Goal: Task Accomplishment & Management: Manage account settings

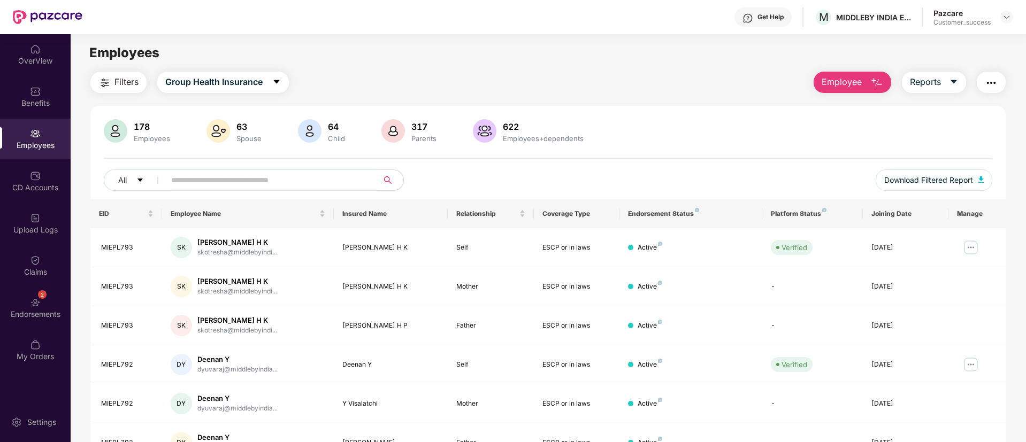
click at [233, 183] on input "text" at bounding box center [267, 180] width 192 height 16
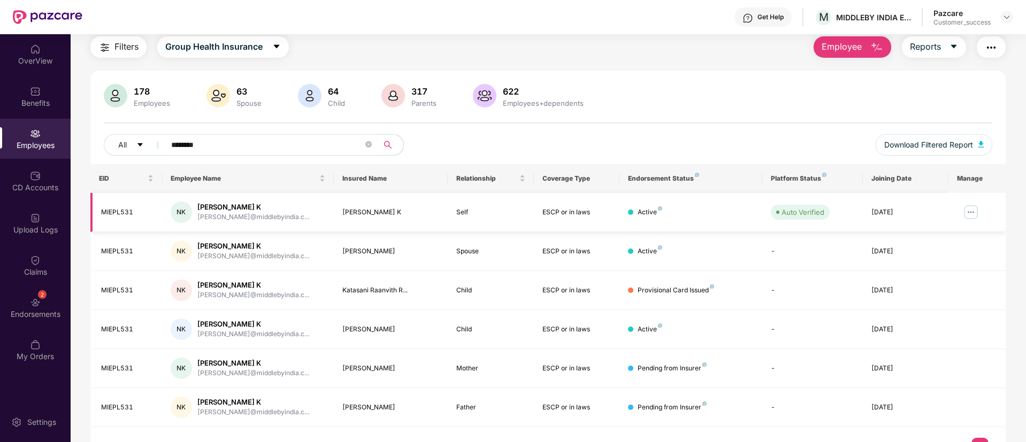
scroll to position [59, 0]
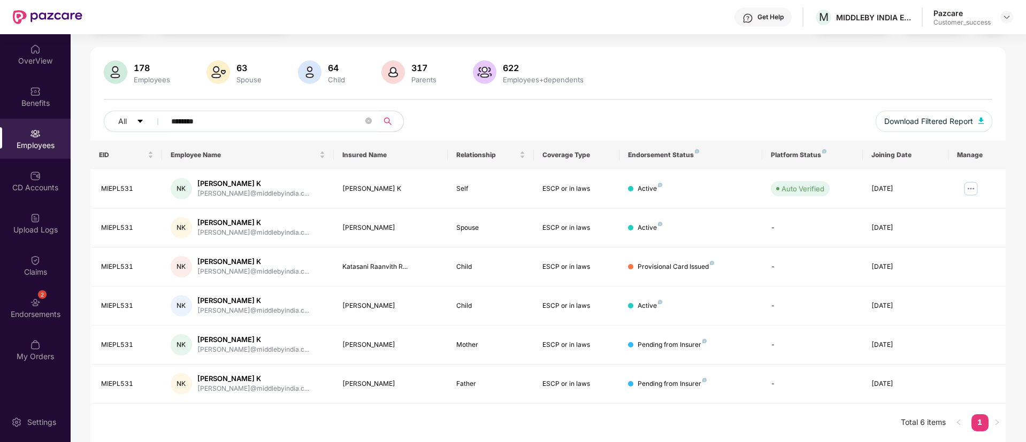
type input "********"
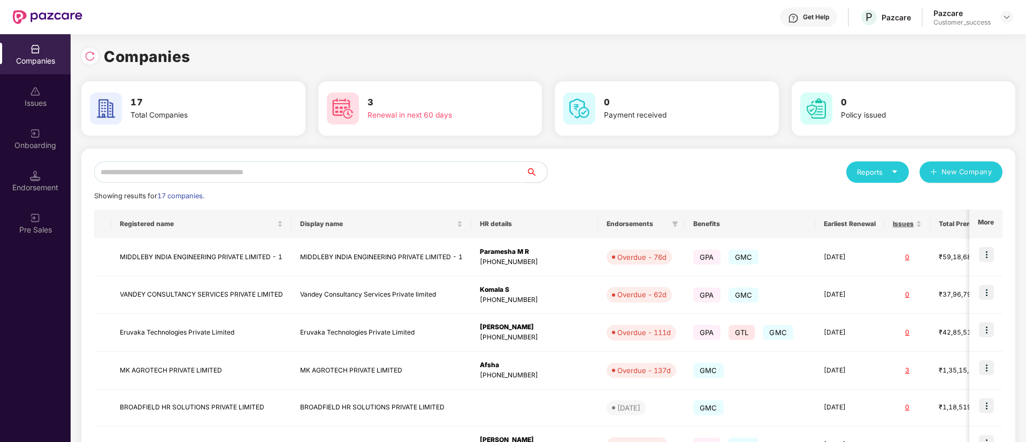
click at [299, 175] on input "text" at bounding box center [310, 172] width 432 height 21
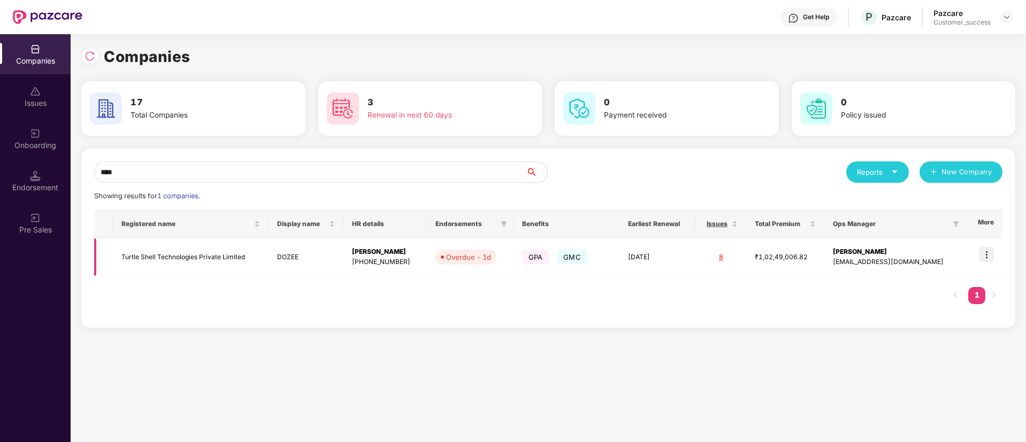
type input "****"
click at [989, 262] on img at bounding box center [986, 254] width 15 height 15
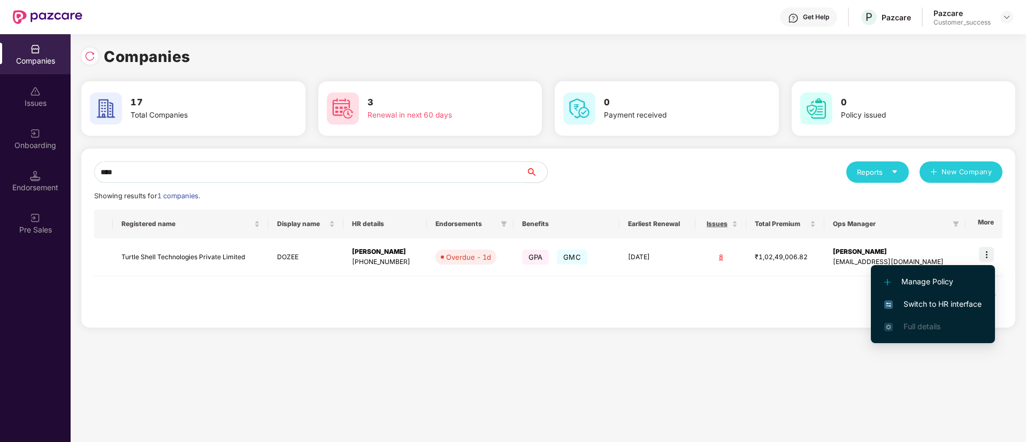
click at [910, 308] on span "Switch to HR interface" at bounding box center [932, 304] width 97 height 12
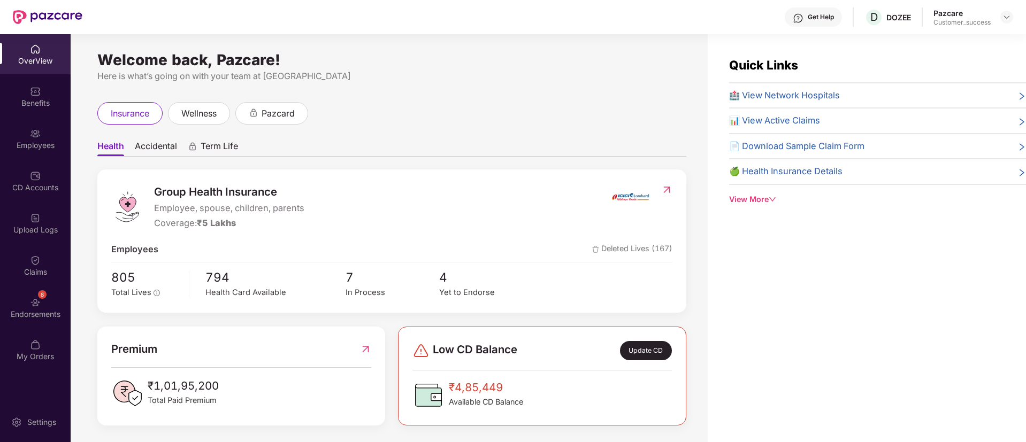
click at [35, 154] on div "Employees" at bounding box center [35, 139] width 71 height 40
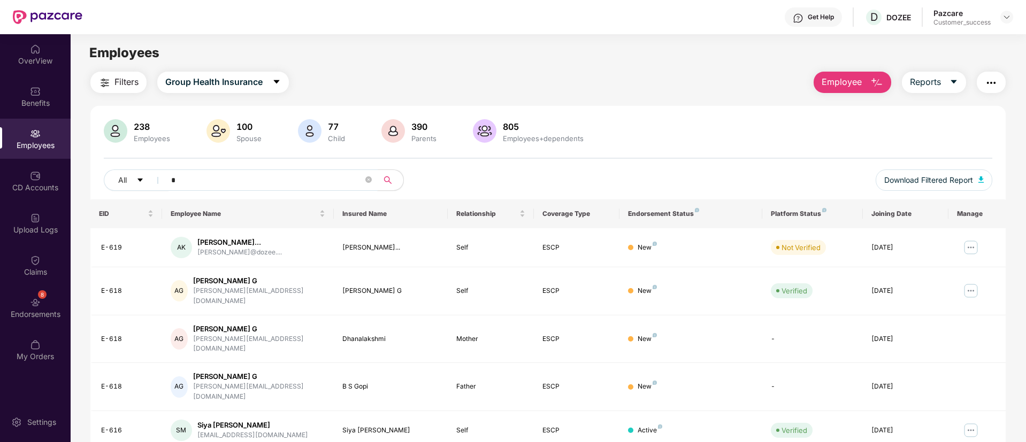
click at [274, 182] on input "*" at bounding box center [267, 180] width 192 height 16
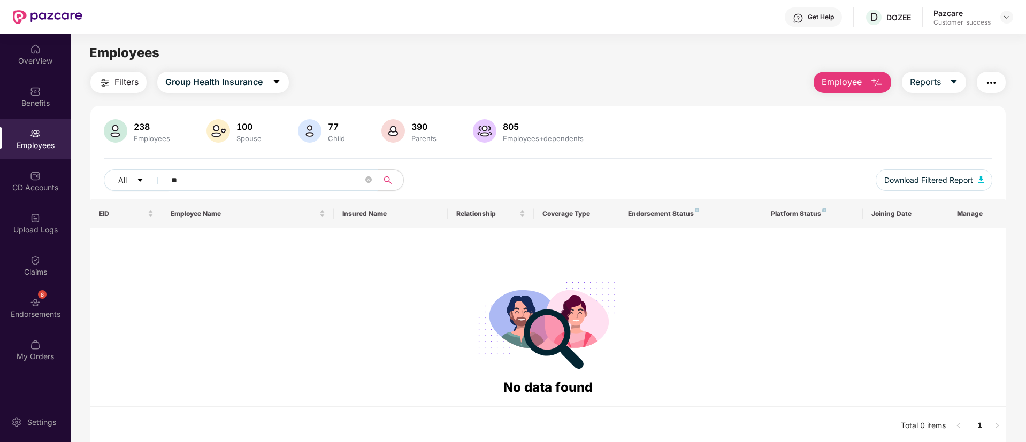
type input "*"
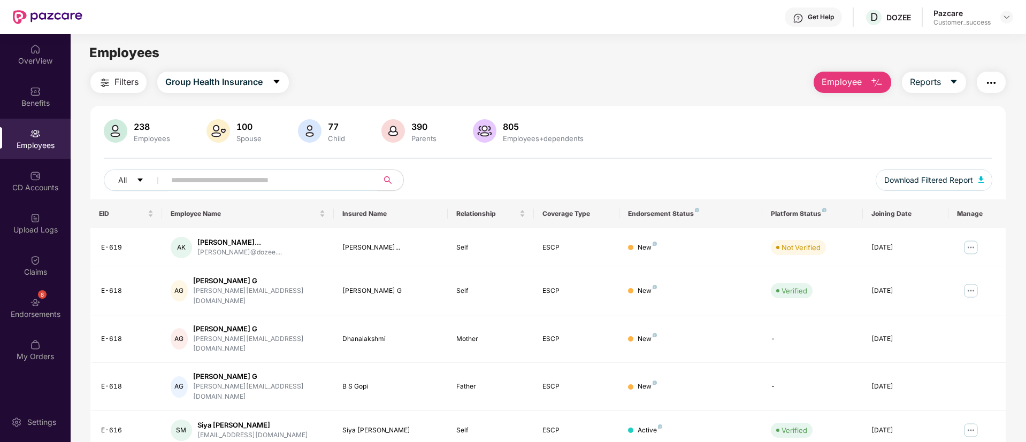
click at [274, 182] on input "text" at bounding box center [267, 180] width 192 height 16
type input "*****"
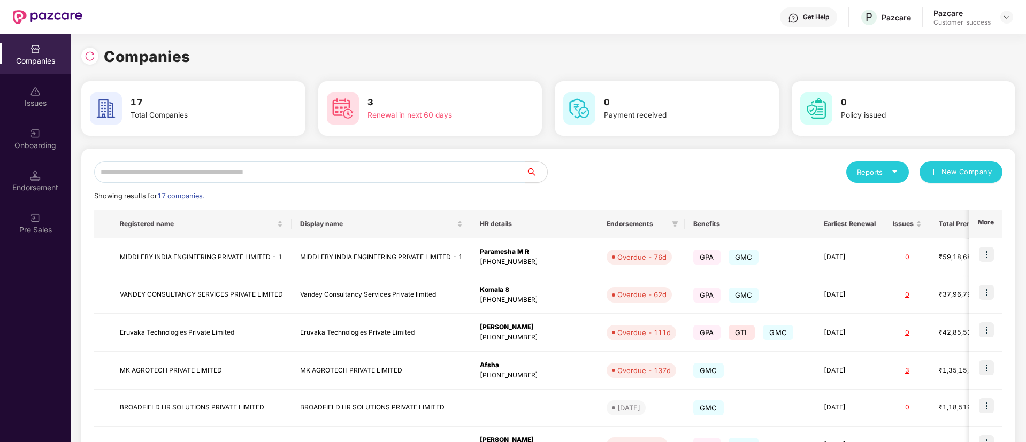
click at [670, 152] on div "Reports New Company Showing results for 17 companies. Registered name Display n…" at bounding box center [548, 408] width 934 height 518
click at [278, 167] on input "text" at bounding box center [310, 172] width 432 height 21
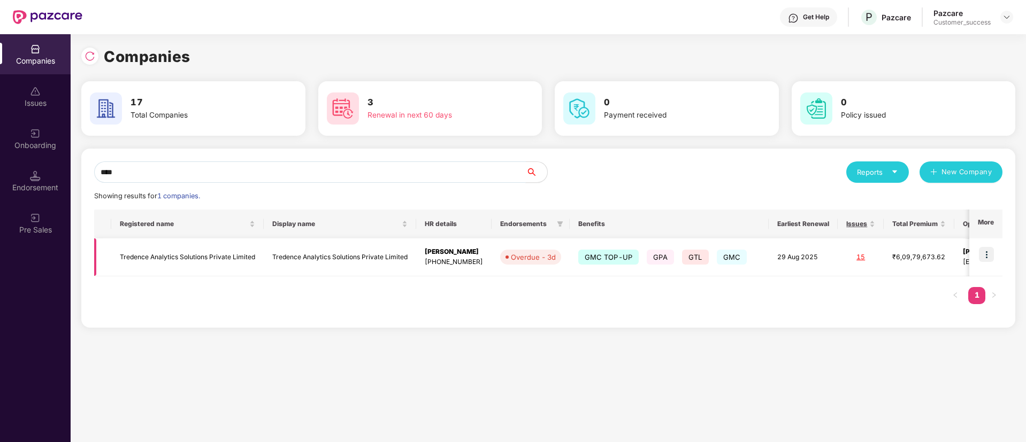
type input "****"
click at [991, 256] on img at bounding box center [986, 254] width 15 height 15
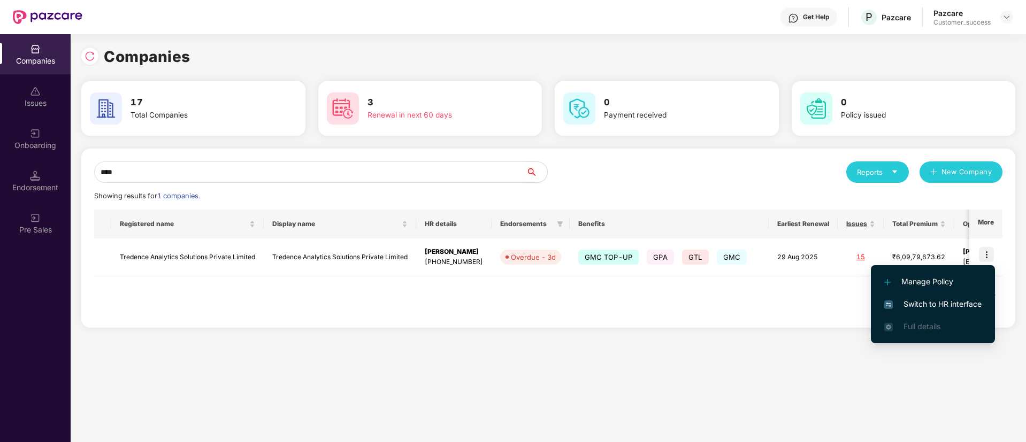
click at [958, 308] on span "Switch to HR interface" at bounding box center [932, 304] width 97 height 12
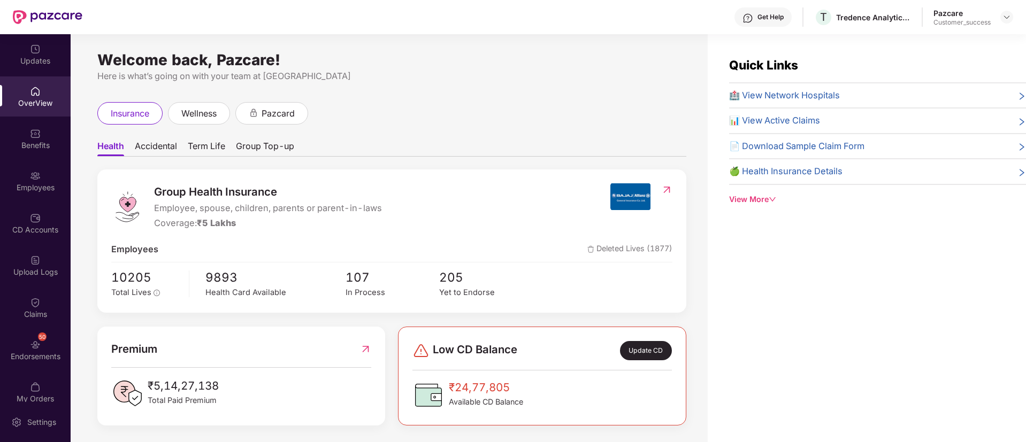
click at [30, 180] on img at bounding box center [35, 176] width 11 height 11
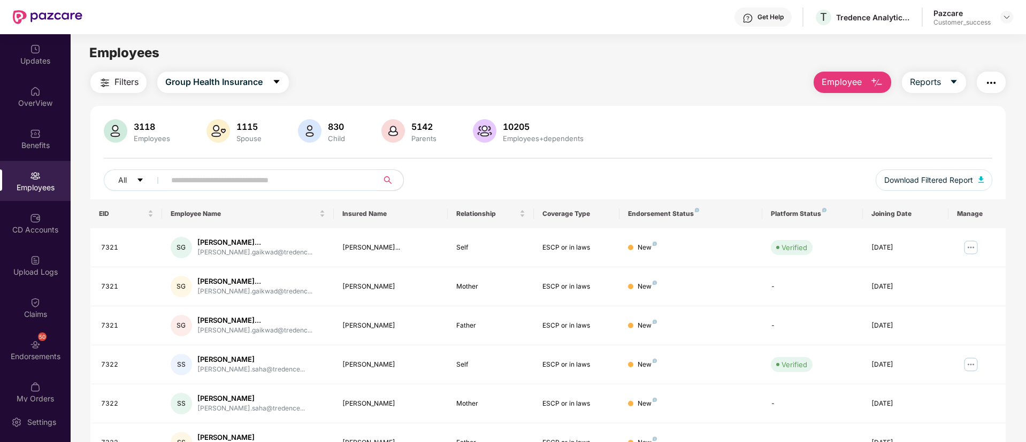
click at [526, 126] on div "10205" at bounding box center [543, 126] width 85 height 11
click at [662, 93] on div "Filters Group Health Insurance Employee Reports 3118 Employees 1115 Spouse 830 …" at bounding box center [547, 374] width 915 height 604
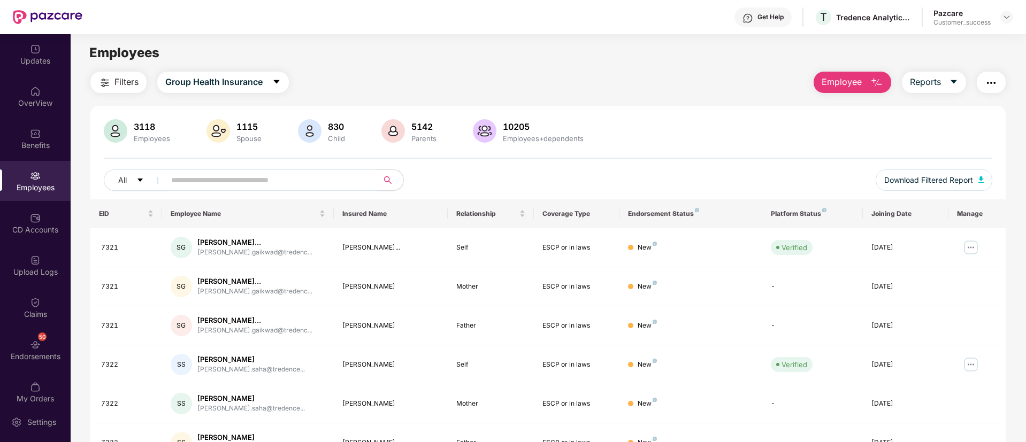
click at [672, 221] on th "Endorsement Status" at bounding box center [690, 214] width 143 height 29
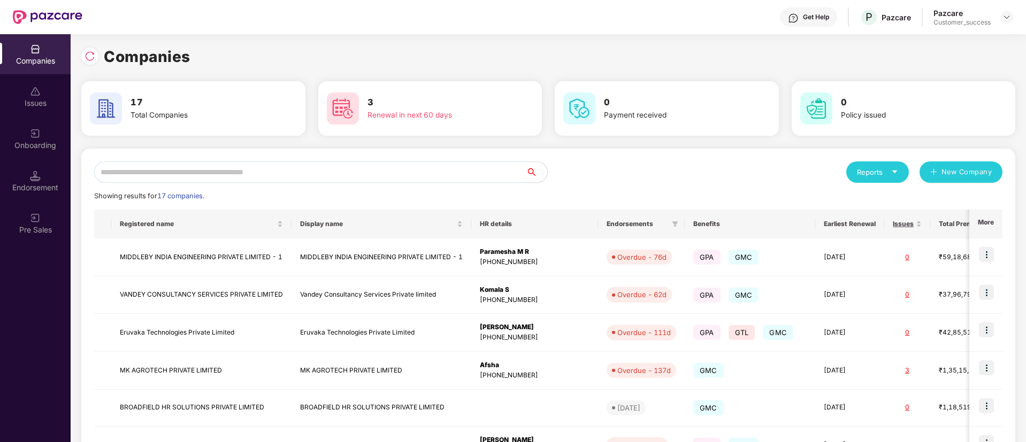
click at [450, 172] on input "text" at bounding box center [310, 172] width 432 height 21
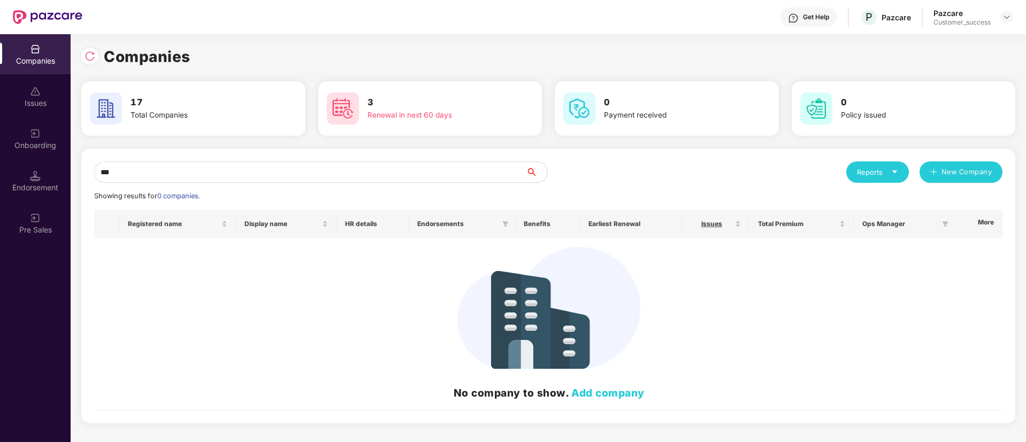
type input "*"
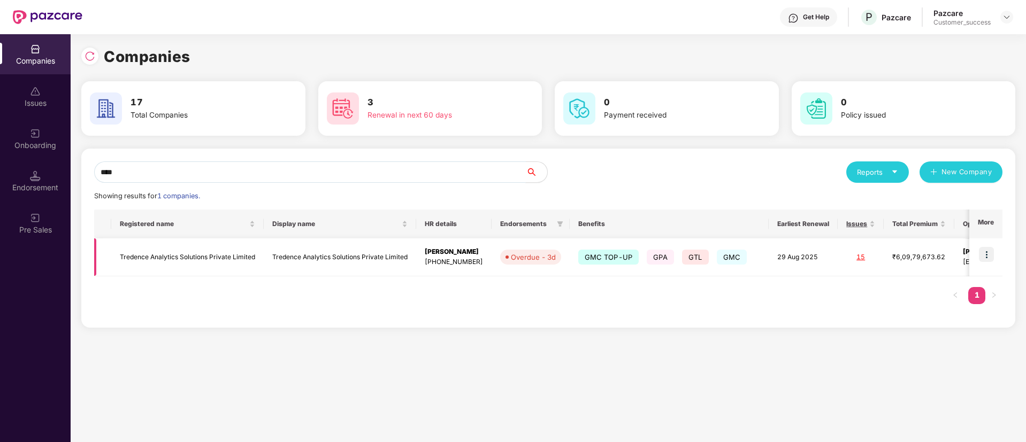
type input "****"
click at [984, 253] on img at bounding box center [986, 254] width 15 height 15
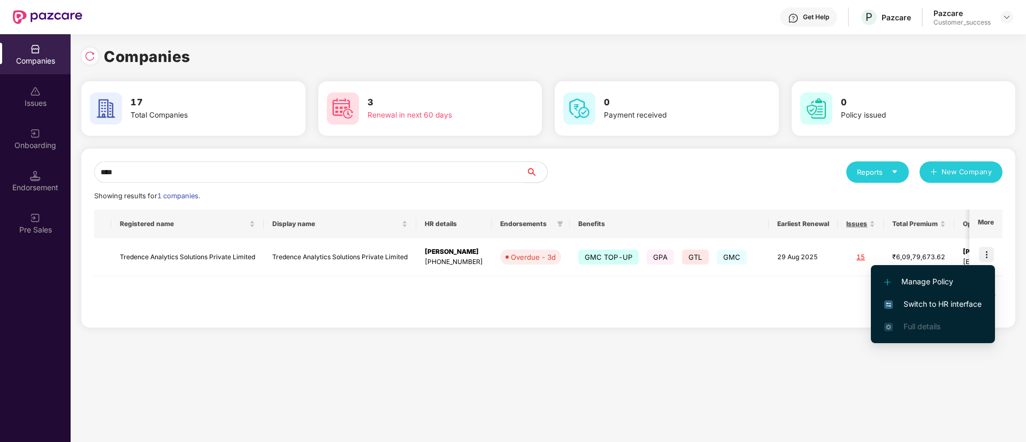
click at [908, 304] on span "Switch to HR interface" at bounding box center [932, 304] width 97 height 12
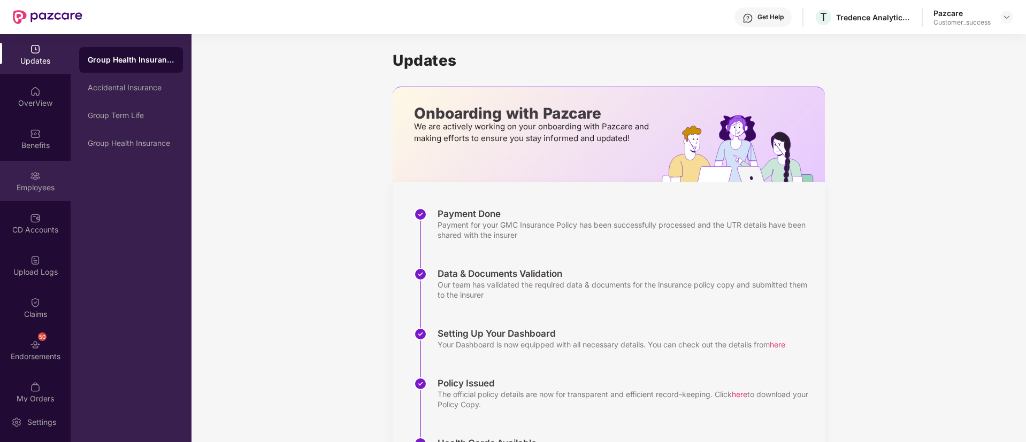
click at [40, 167] on div "Employees" at bounding box center [35, 181] width 71 height 40
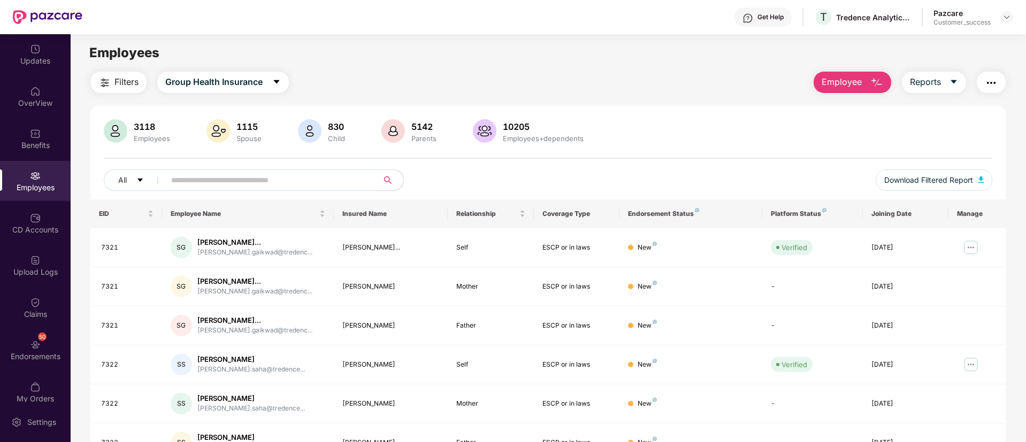
click at [109, 78] on img "button" at bounding box center [104, 82] width 13 height 13
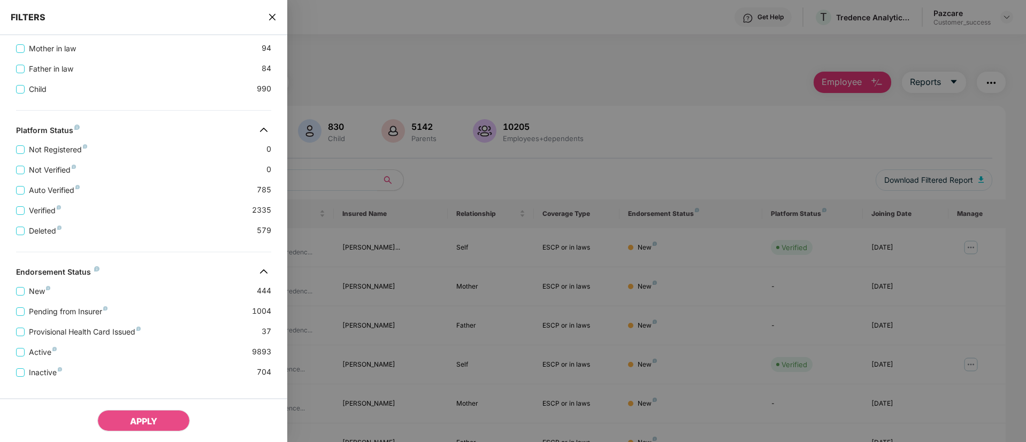
scroll to position [364, 0]
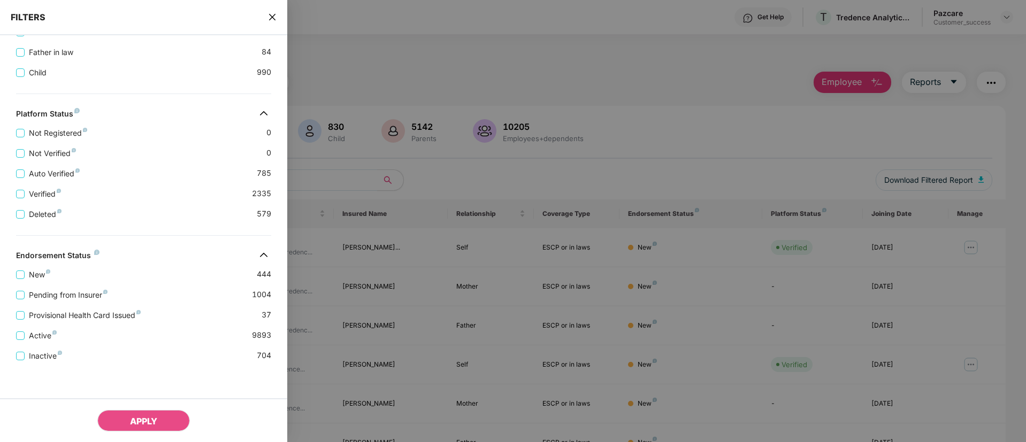
click at [273, 16] on icon "close" at bounding box center [272, 17] width 9 height 9
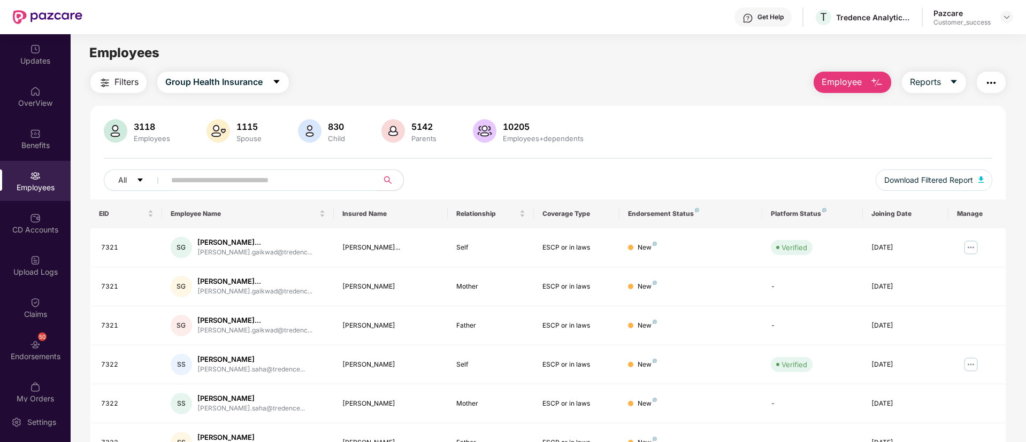
click at [572, 86] on div "Filters Group Health Insurance Employee Reports" at bounding box center [547, 82] width 915 height 21
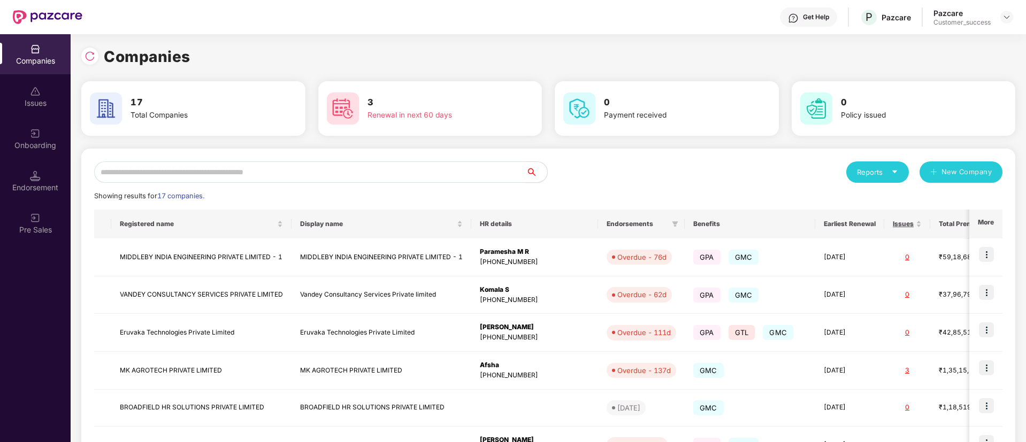
click at [236, 173] on input "text" at bounding box center [310, 172] width 432 height 21
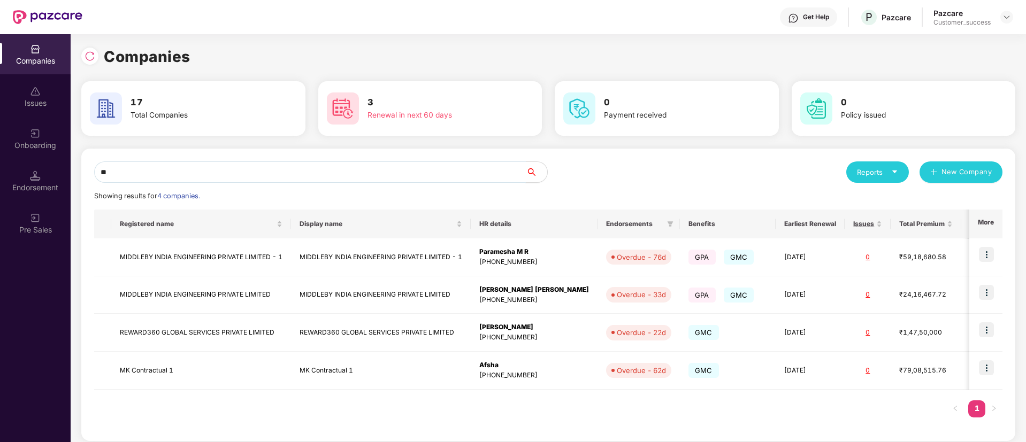
type input "*"
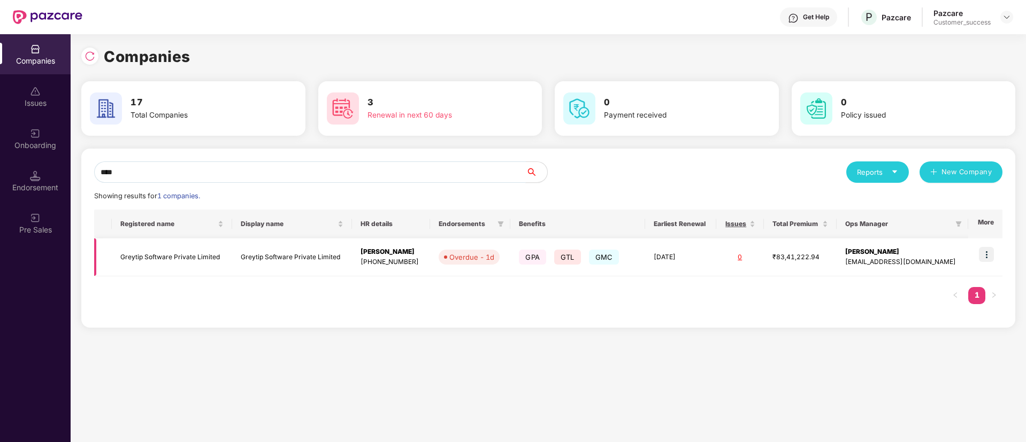
type input "****"
click at [988, 258] on img at bounding box center [986, 254] width 15 height 15
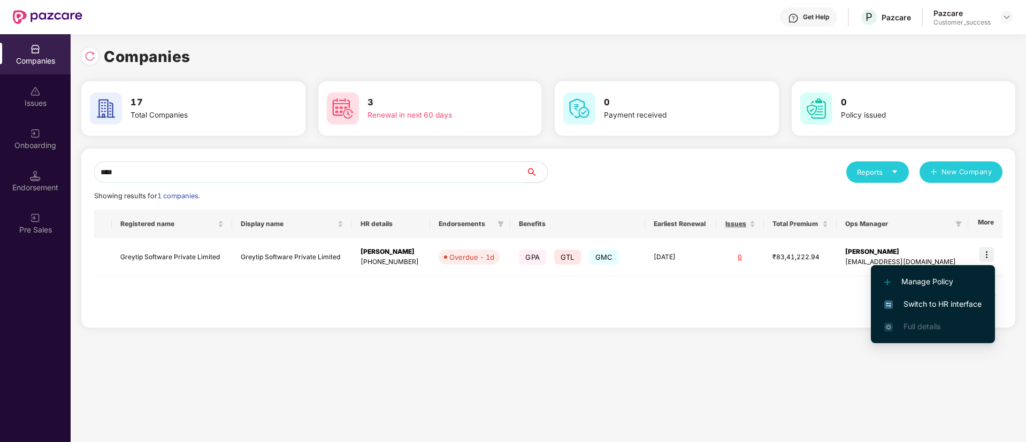
click at [935, 303] on span "Switch to HR interface" at bounding box center [932, 304] width 97 height 12
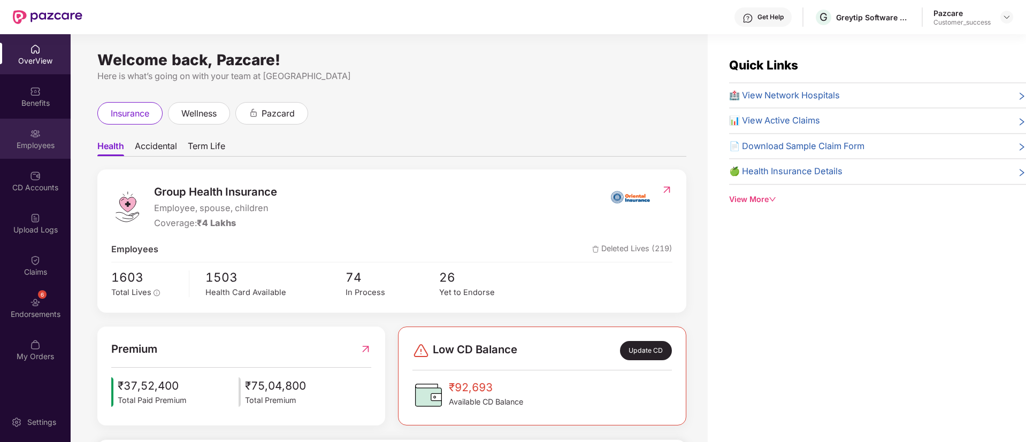
click at [27, 135] on div "Employees" at bounding box center [35, 139] width 71 height 40
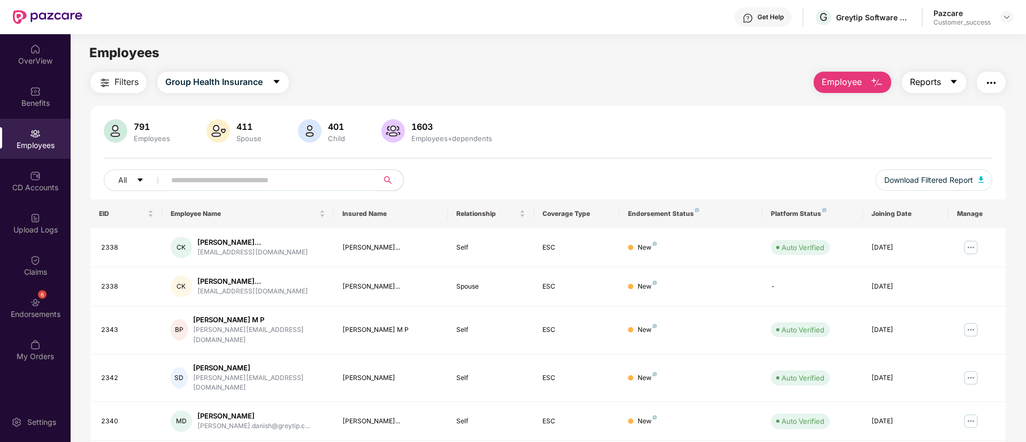
click at [946, 85] on button "Reports" at bounding box center [934, 82] width 64 height 21
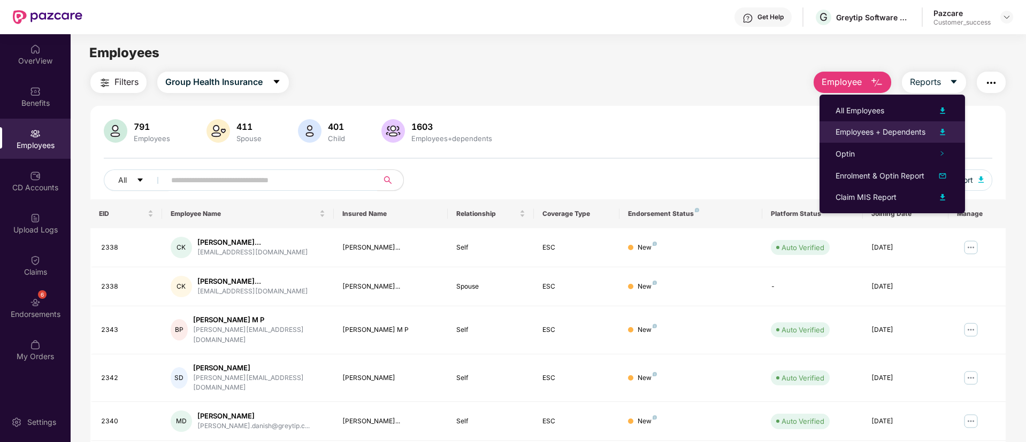
click at [943, 131] on img at bounding box center [942, 132] width 13 height 13
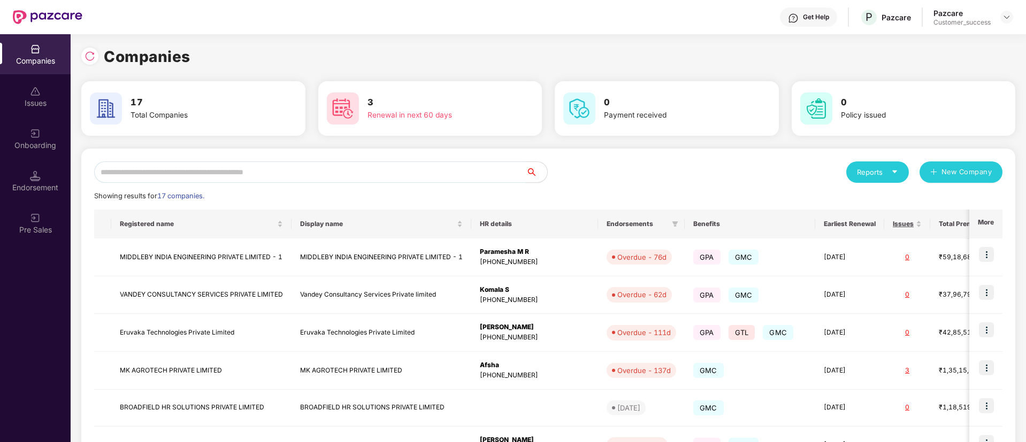
click at [241, 170] on input "text" at bounding box center [310, 172] width 432 height 21
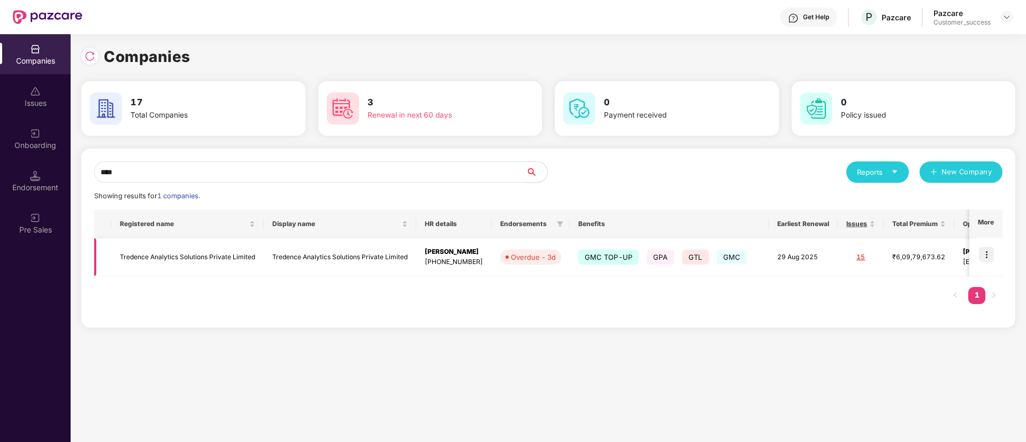
type input "****"
click at [984, 255] on img at bounding box center [986, 254] width 15 height 15
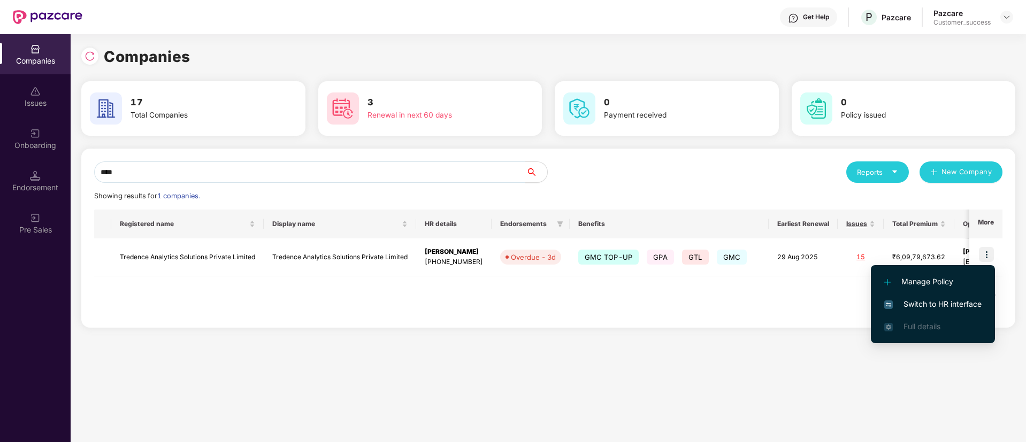
click at [928, 303] on span "Switch to HR interface" at bounding box center [932, 304] width 97 height 12
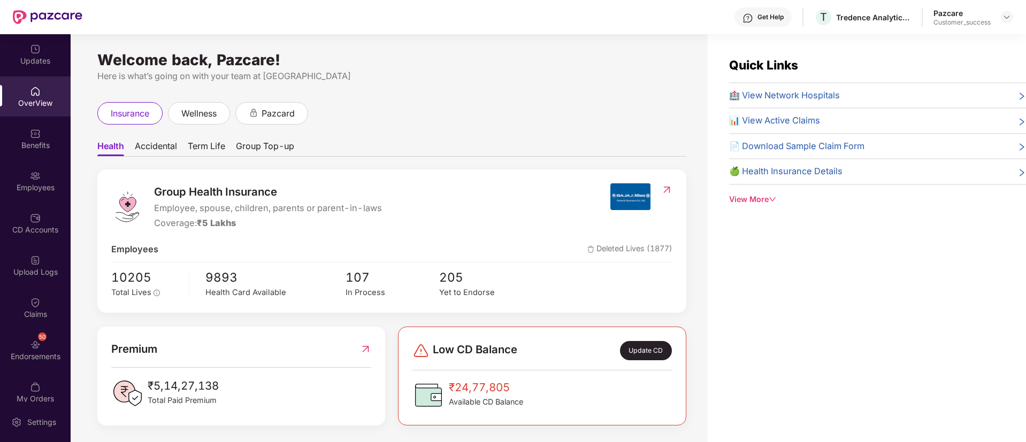
click at [33, 149] on div "Benefits" at bounding box center [35, 145] width 71 height 11
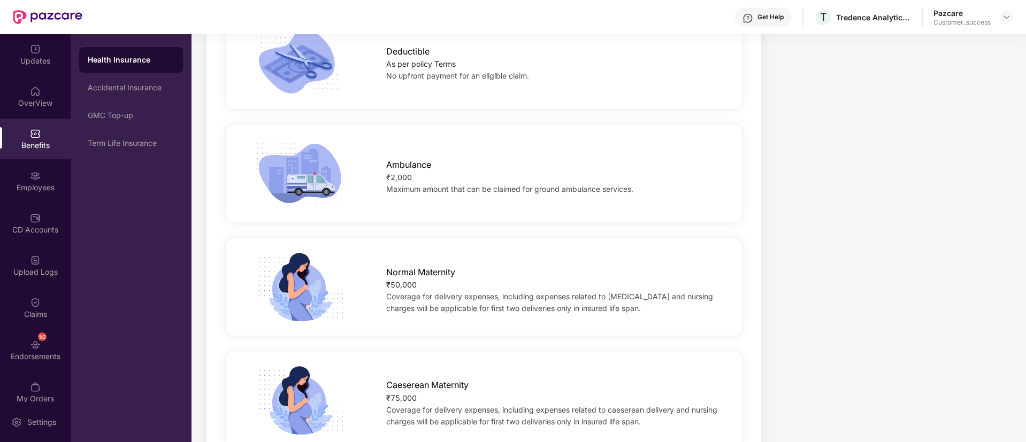
scroll to position [1108, 0]
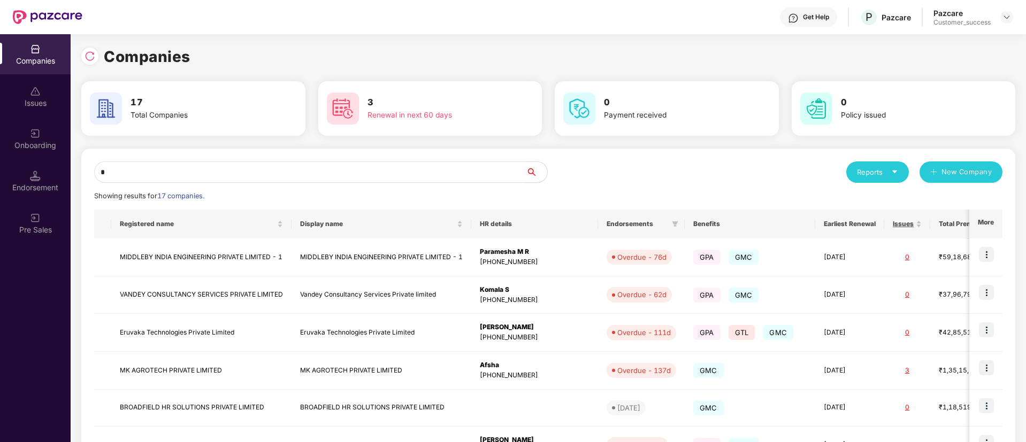
click at [249, 164] on input "*" at bounding box center [310, 172] width 432 height 21
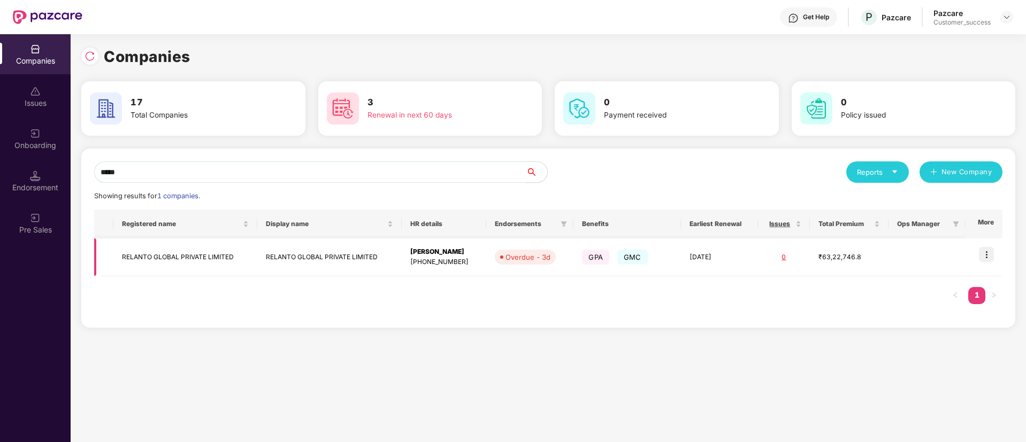
type input "*****"
click at [993, 252] on img at bounding box center [986, 254] width 15 height 15
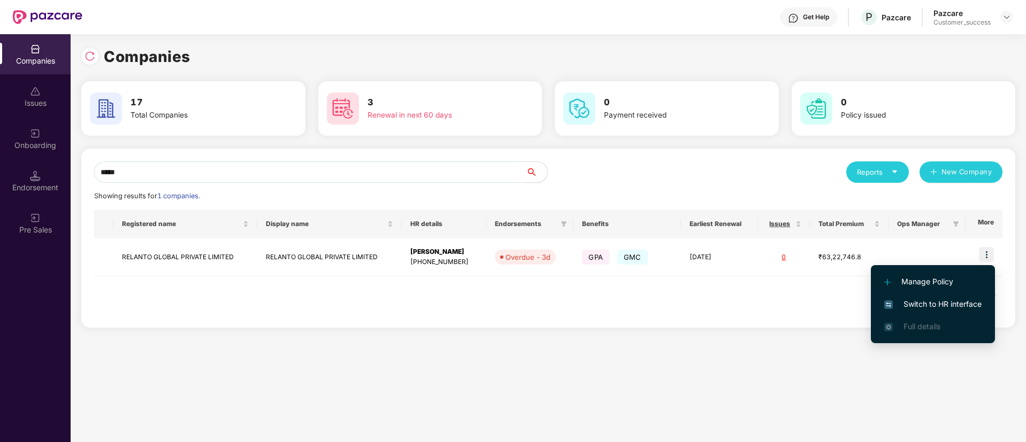
click at [937, 304] on span "Switch to HR interface" at bounding box center [932, 304] width 97 height 12
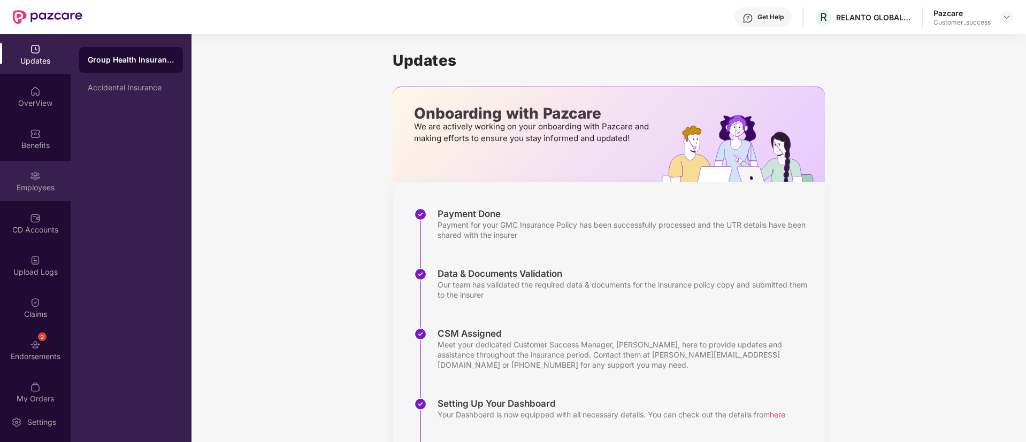
click at [40, 185] on div "Employees" at bounding box center [35, 187] width 71 height 11
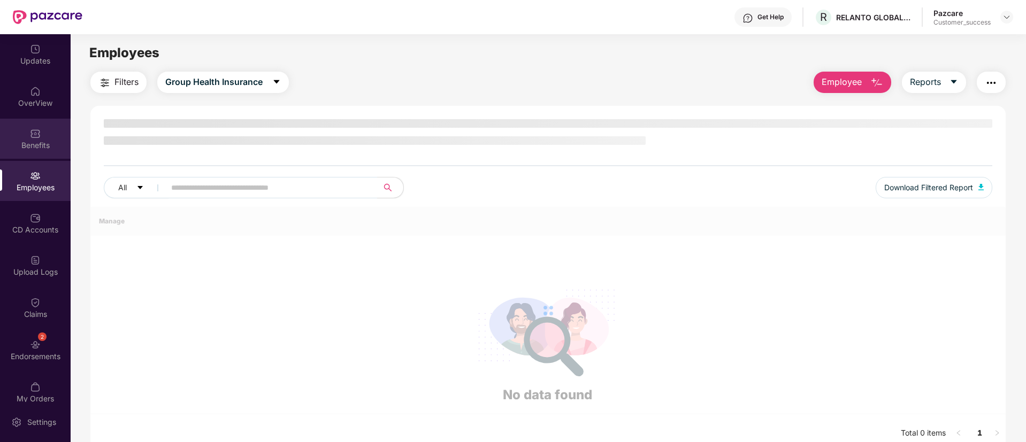
click at [47, 128] on div "Benefits" at bounding box center [35, 139] width 71 height 40
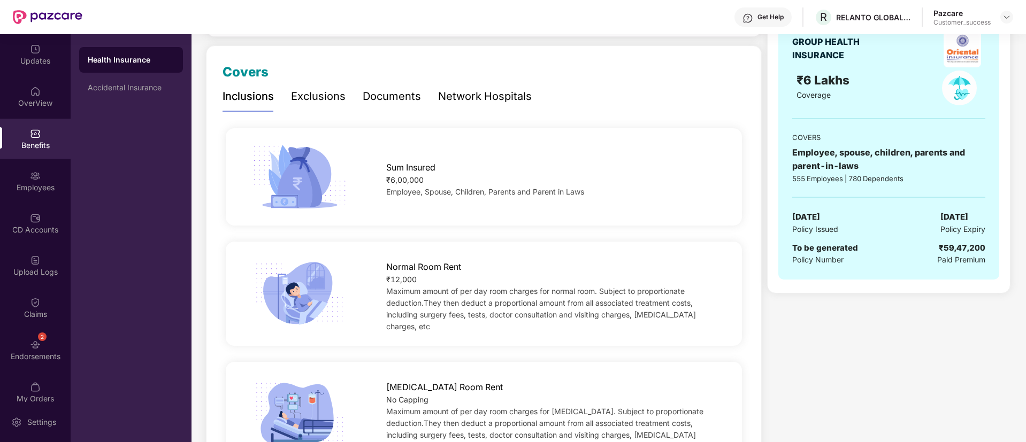
scroll to position [170, 0]
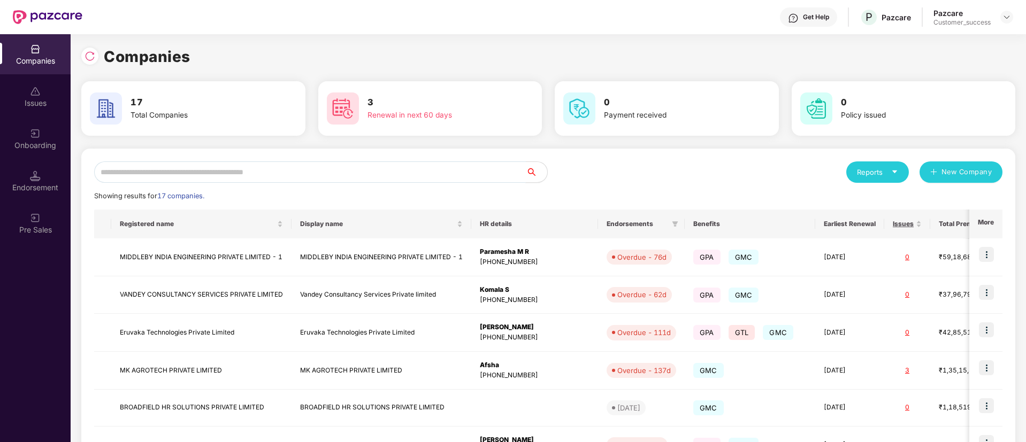
click at [365, 168] on input "text" at bounding box center [310, 172] width 432 height 21
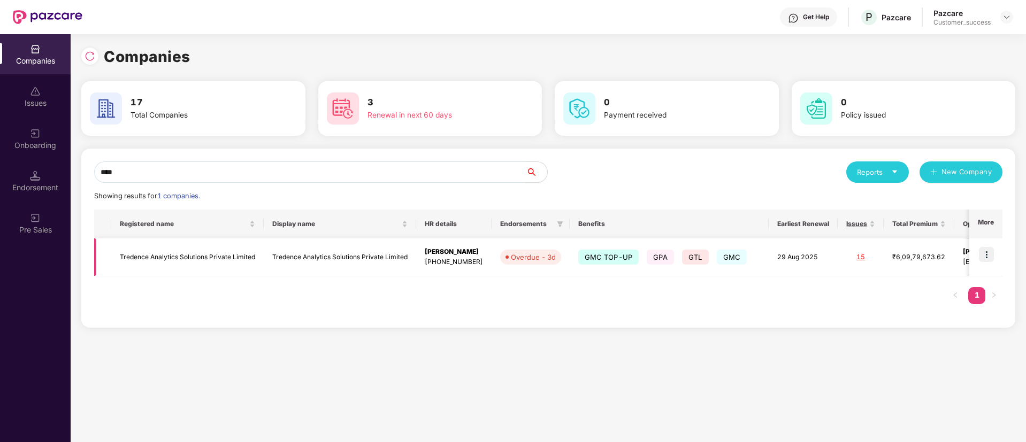
type input "****"
click at [992, 249] on img at bounding box center [986, 254] width 15 height 15
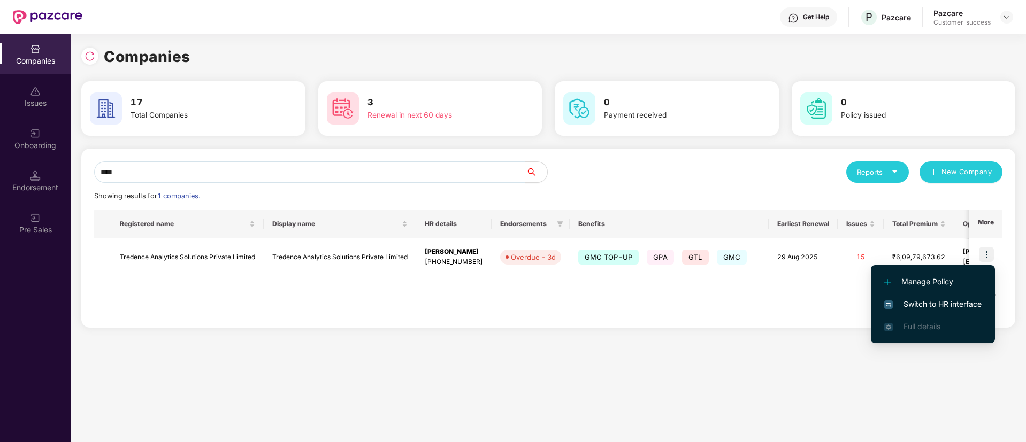
click at [933, 303] on span "Switch to HR interface" at bounding box center [932, 304] width 97 height 12
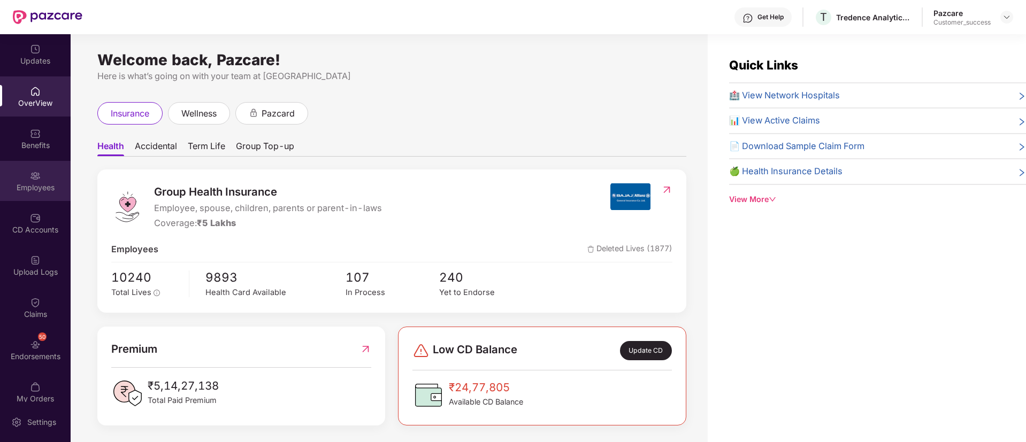
click at [23, 180] on div "Employees" at bounding box center [35, 181] width 71 height 40
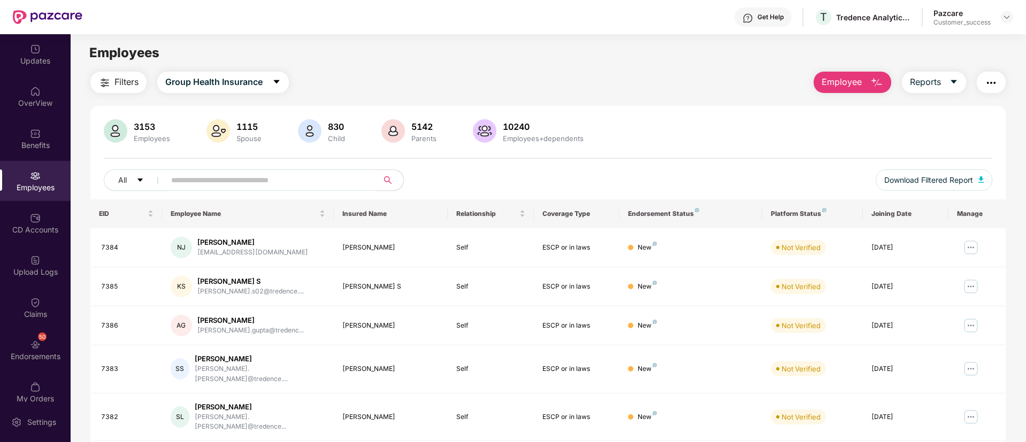
click at [183, 177] on input "text" at bounding box center [267, 180] width 192 height 16
paste input "**********"
type input "**********"
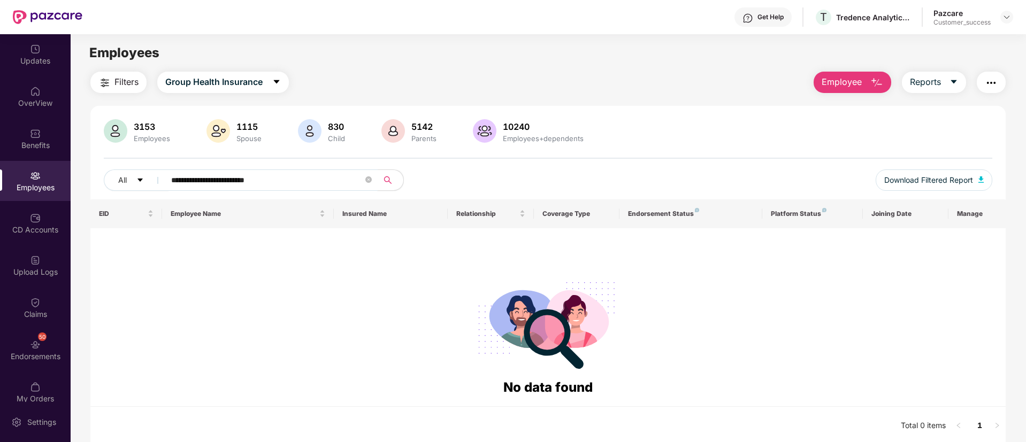
scroll to position [34, 0]
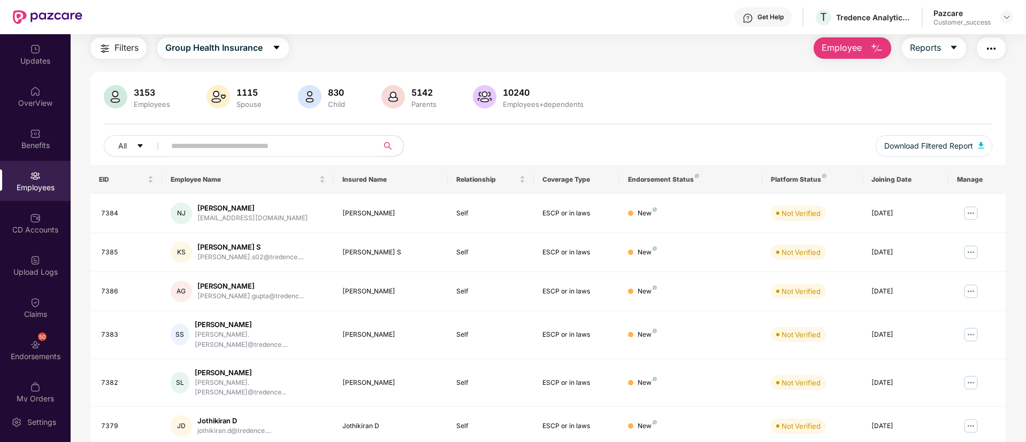
paste input "****"
type input "****"
paste input "****"
type input "****"
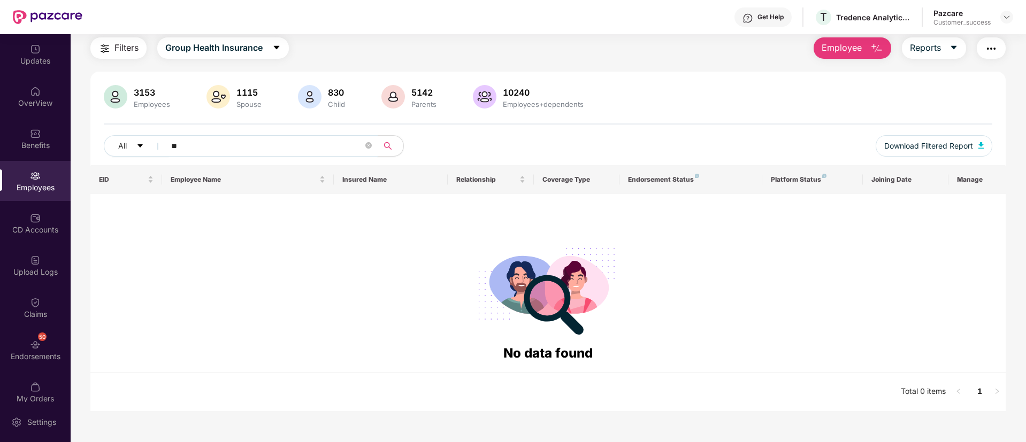
type input "*"
type input "*******"
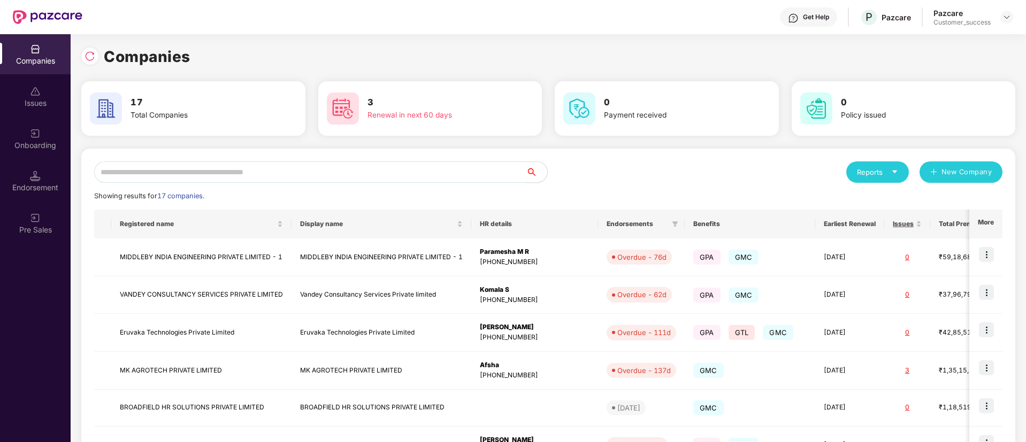
click at [269, 171] on input "text" at bounding box center [310, 172] width 432 height 21
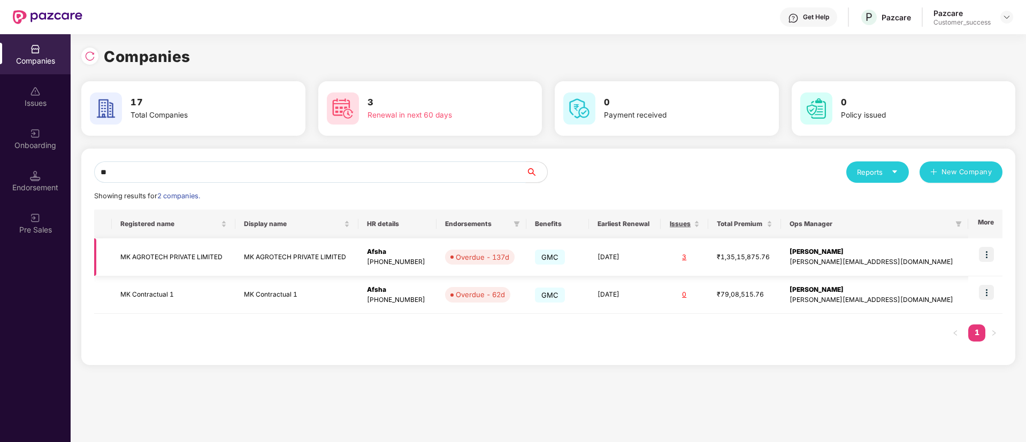
type input "**"
click at [986, 261] on img at bounding box center [986, 254] width 15 height 15
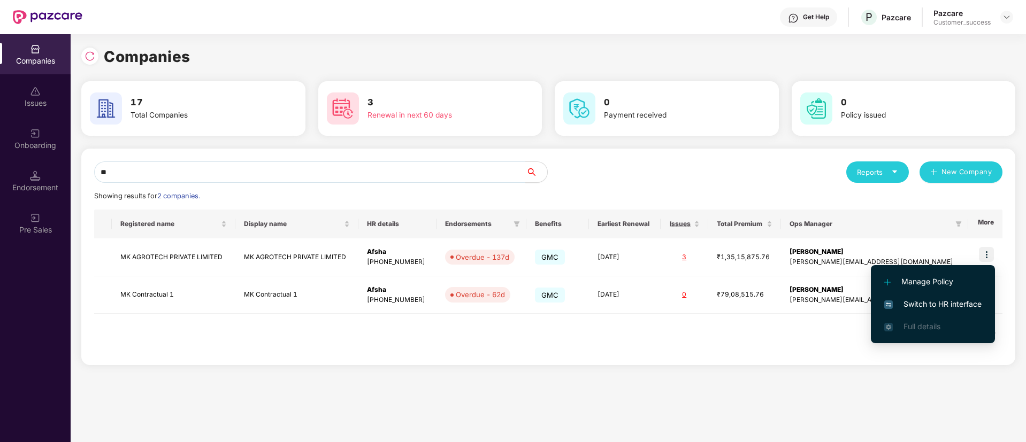
click at [920, 299] on span "Switch to HR interface" at bounding box center [932, 304] width 97 height 12
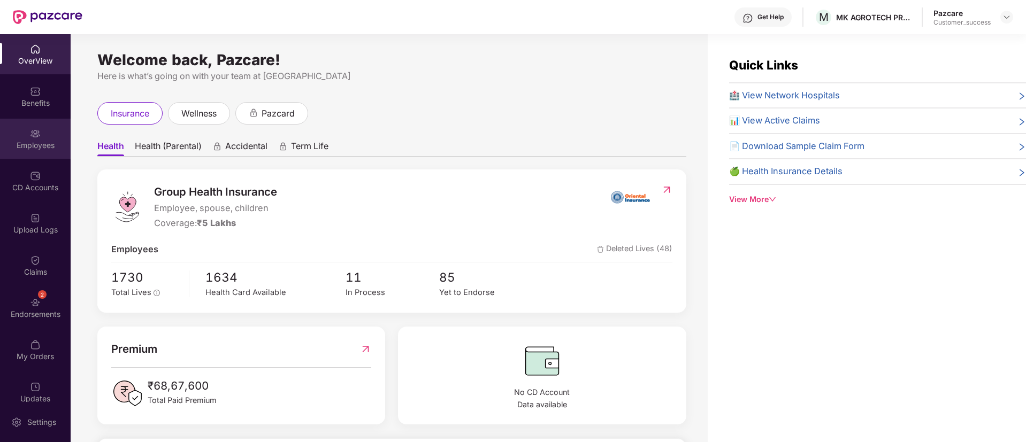
click at [33, 152] on div "Employees" at bounding box center [35, 139] width 71 height 40
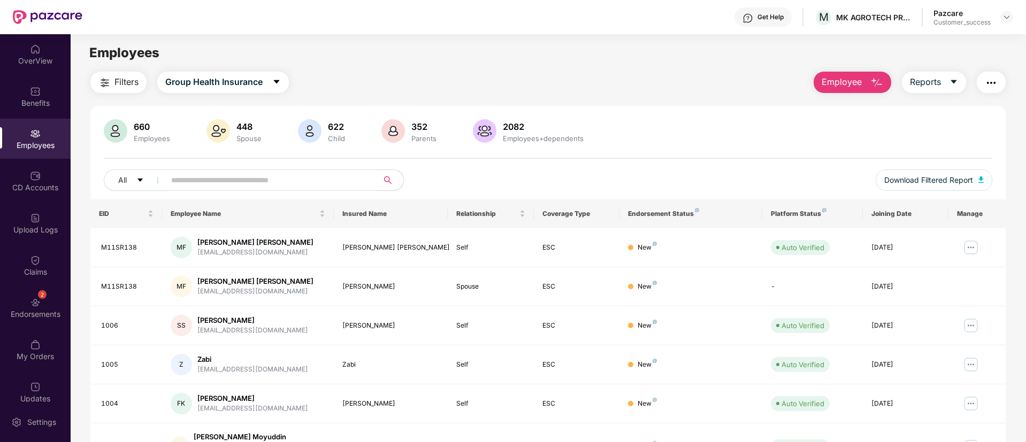
click at [872, 88] on img "button" at bounding box center [876, 82] width 13 height 13
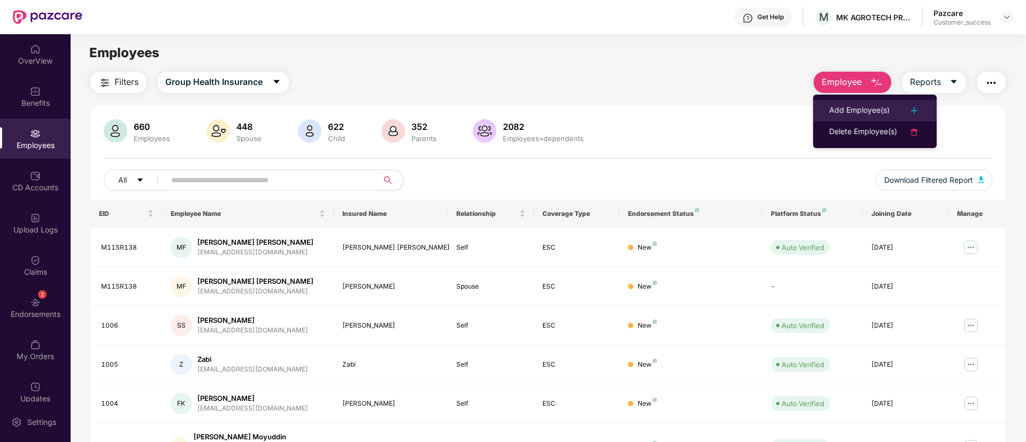
click at [879, 110] on div "Add Employee(s)" at bounding box center [859, 110] width 60 height 13
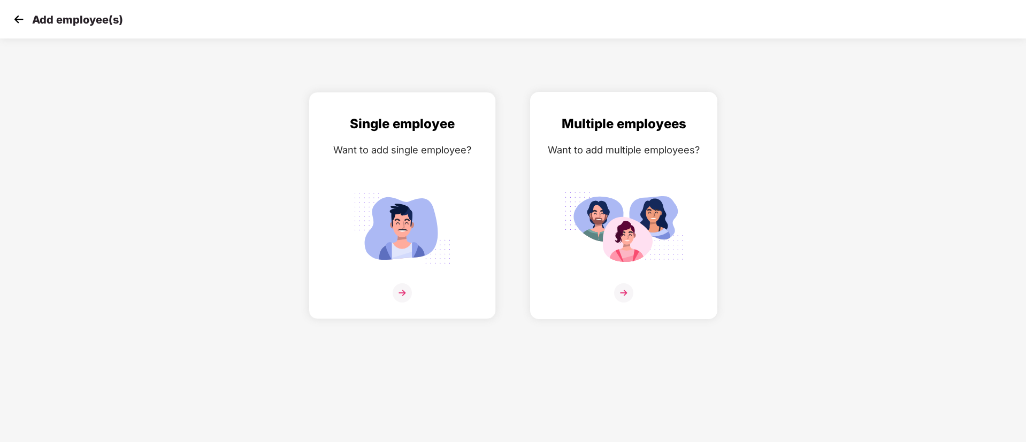
click at [604, 188] on img at bounding box center [624, 228] width 120 height 83
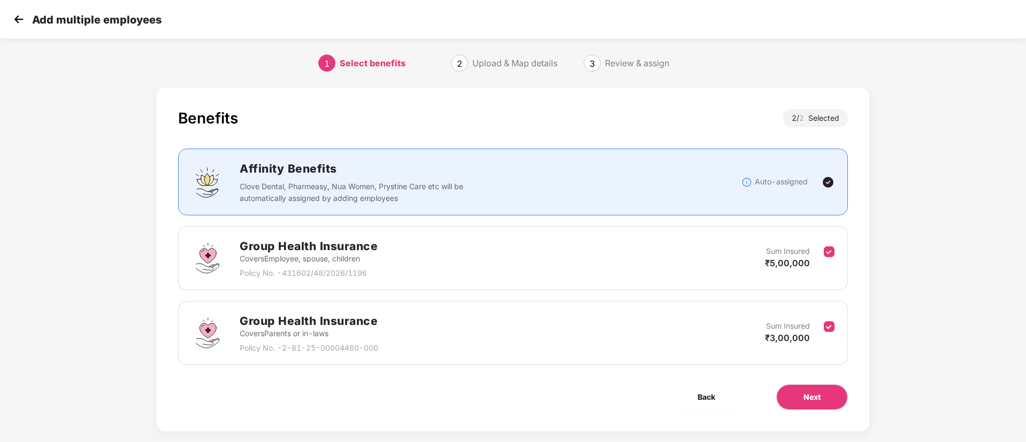
click at [17, 23] on img at bounding box center [19, 19] width 16 height 16
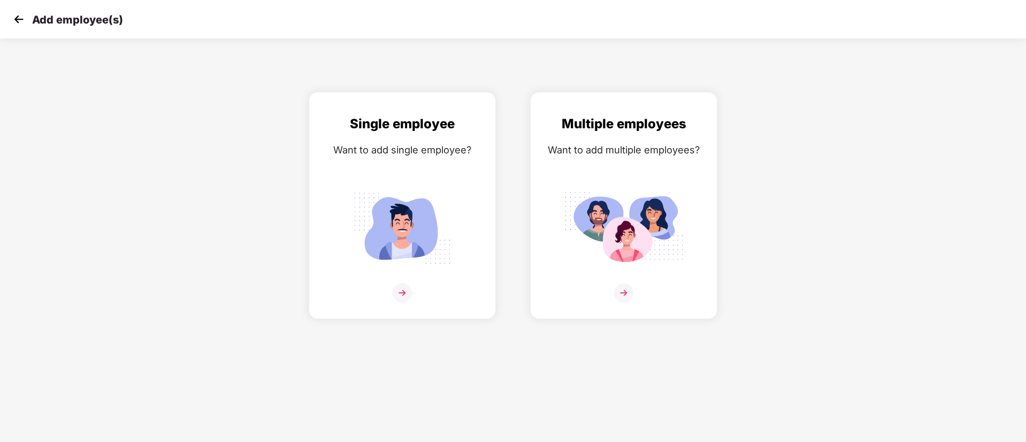
click at [13, 24] on img at bounding box center [19, 19] width 16 height 16
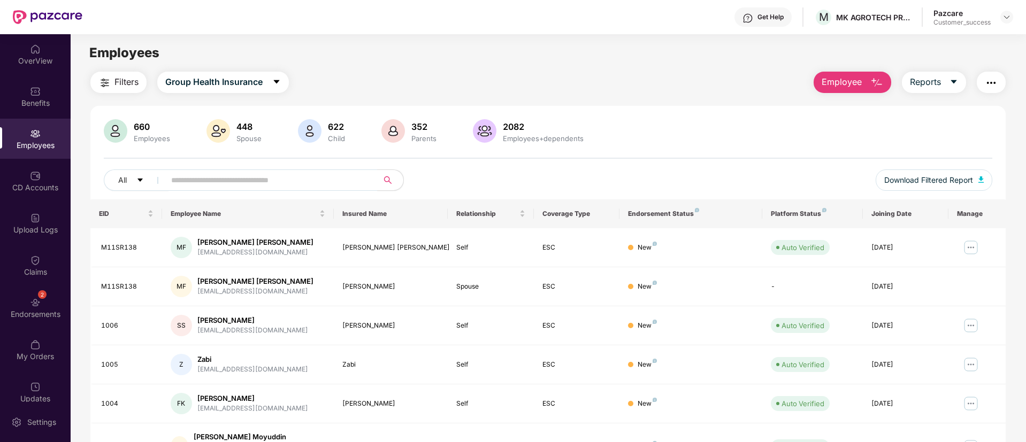
click at [876, 87] on img "button" at bounding box center [876, 82] width 13 height 13
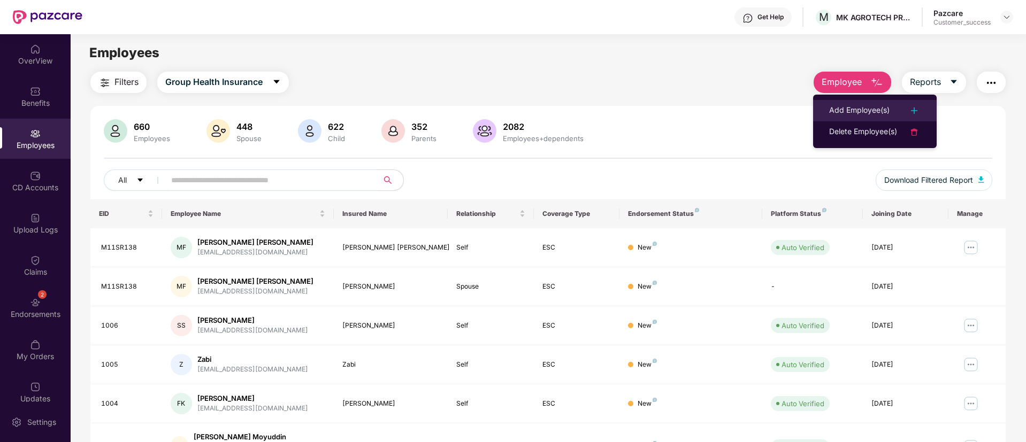
click at [892, 116] on div "Add Employee(s)" at bounding box center [874, 110] width 91 height 13
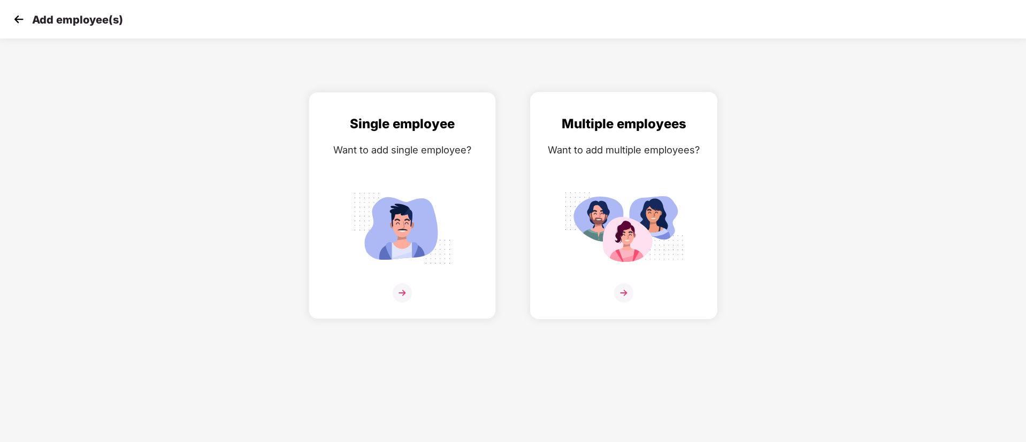
click at [646, 198] on img at bounding box center [624, 228] width 120 height 83
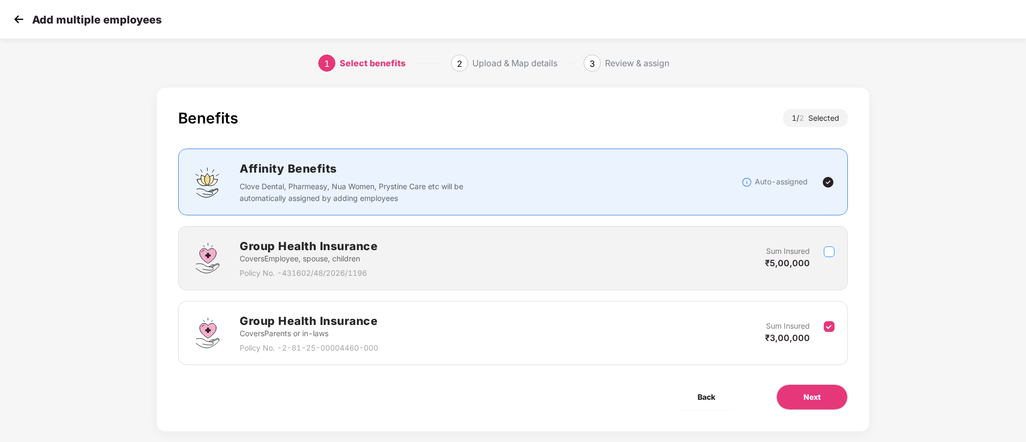
scroll to position [16, 0]
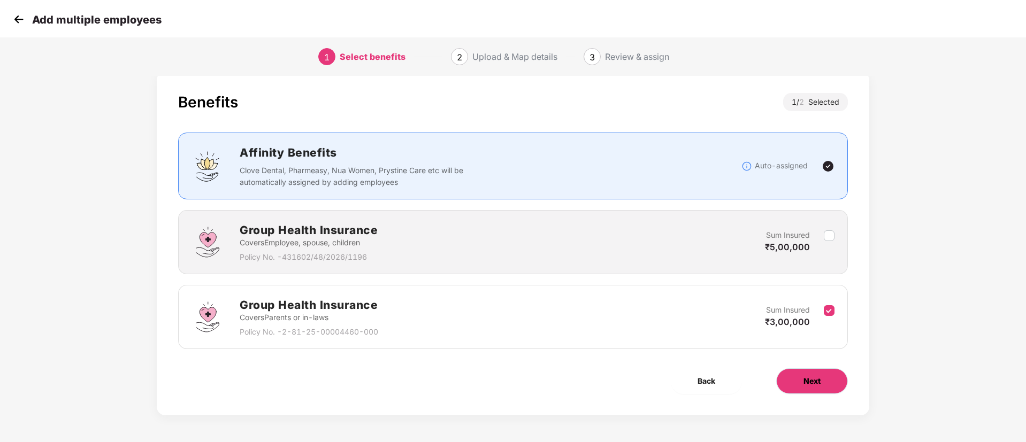
click at [808, 382] on span "Next" at bounding box center [811, 382] width 17 height 12
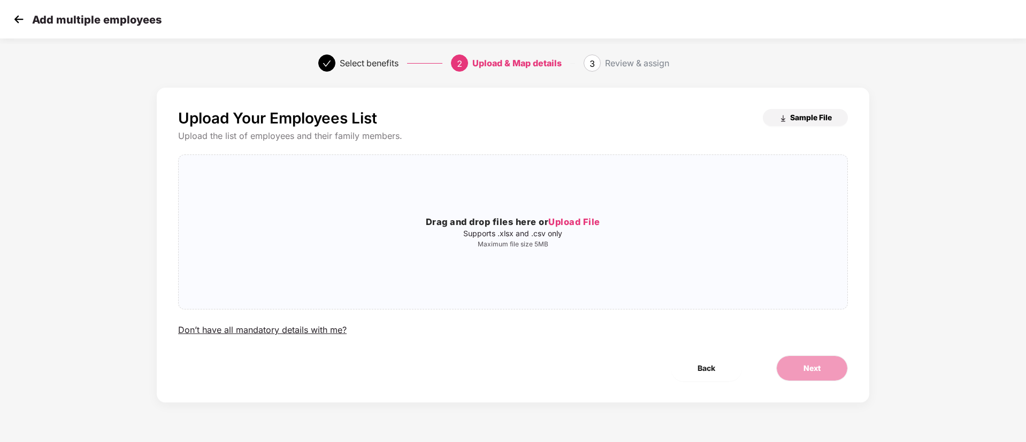
click at [811, 117] on span "Sample File" at bounding box center [811, 117] width 42 height 10
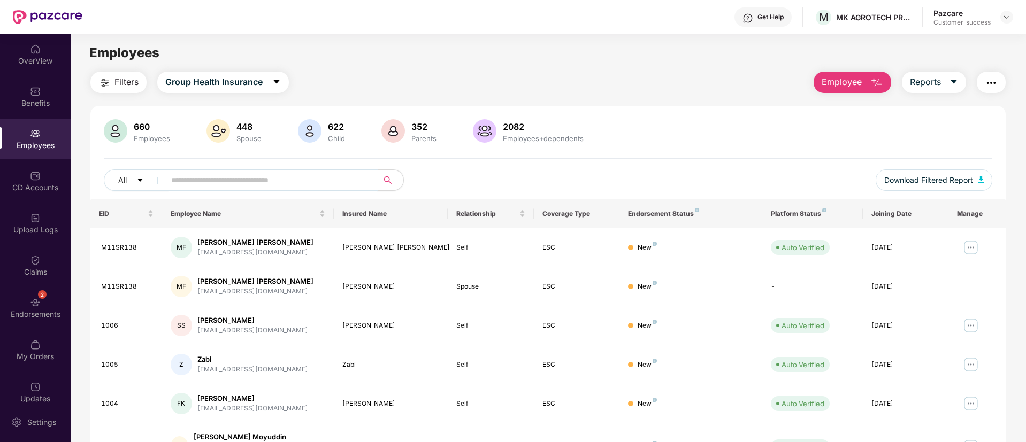
paste input "****"
click at [247, 175] on input "text" at bounding box center [267, 180] width 192 height 16
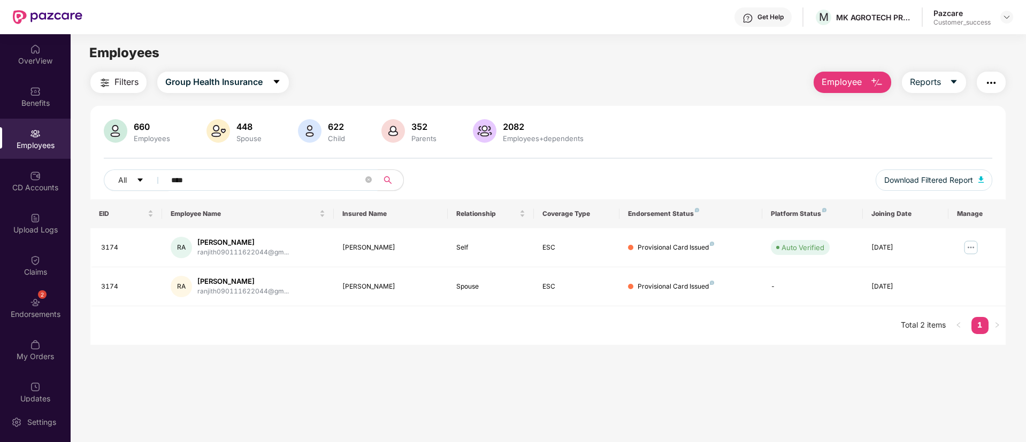
scroll to position [34, 0]
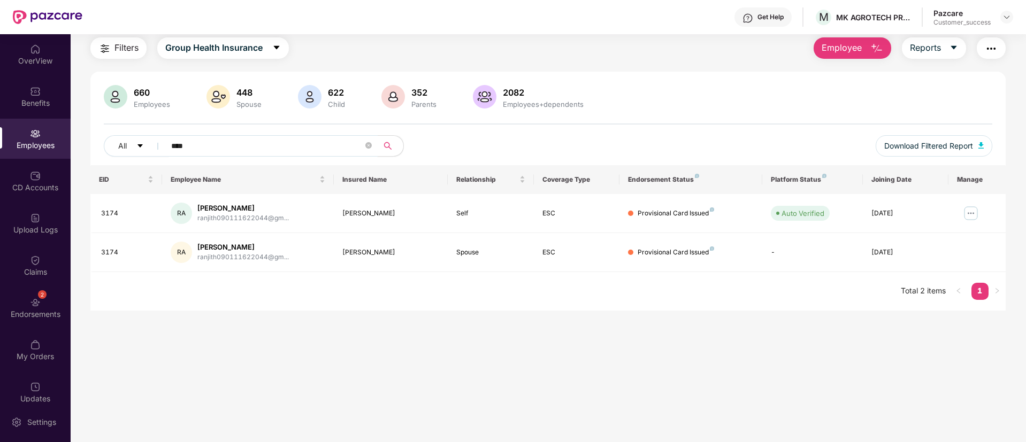
type input "****"
click at [865, 53] on button "Employee" at bounding box center [853, 47] width 78 height 21
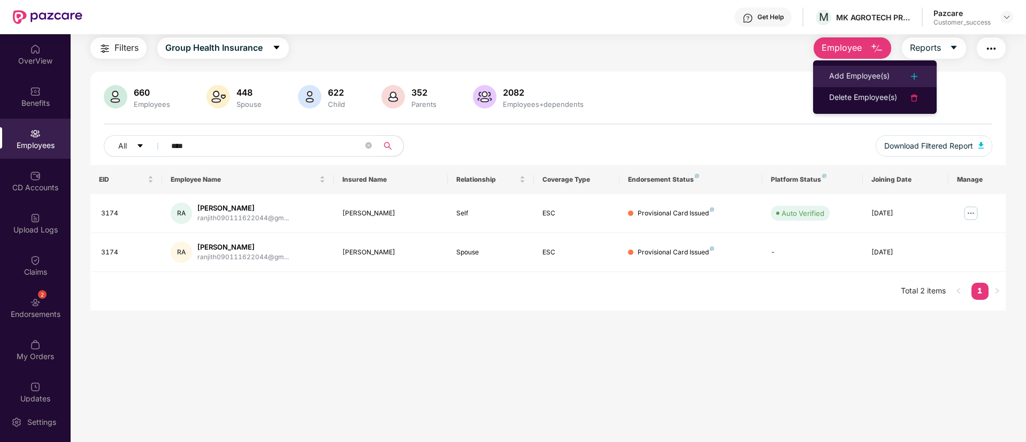
click at [868, 75] on div "Add Employee(s)" at bounding box center [859, 76] width 60 height 13
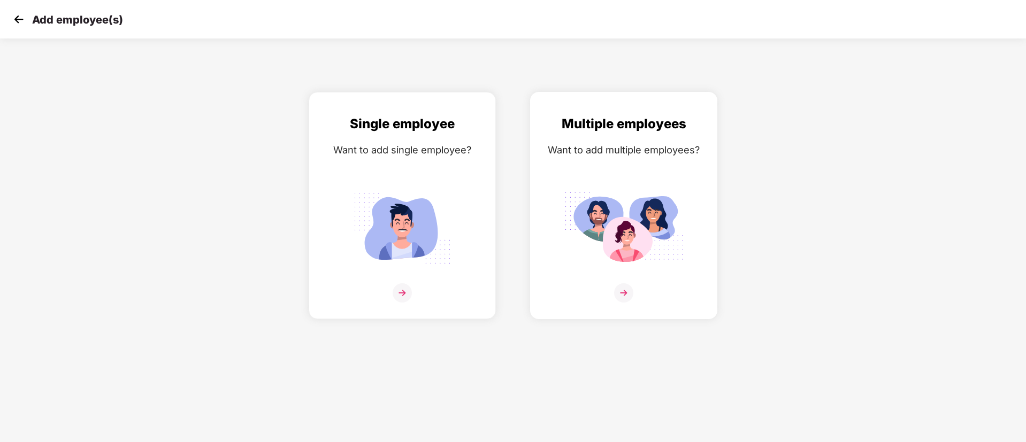
click at [637, 193] on img at bounding box center [624, 228] width 120 height 83
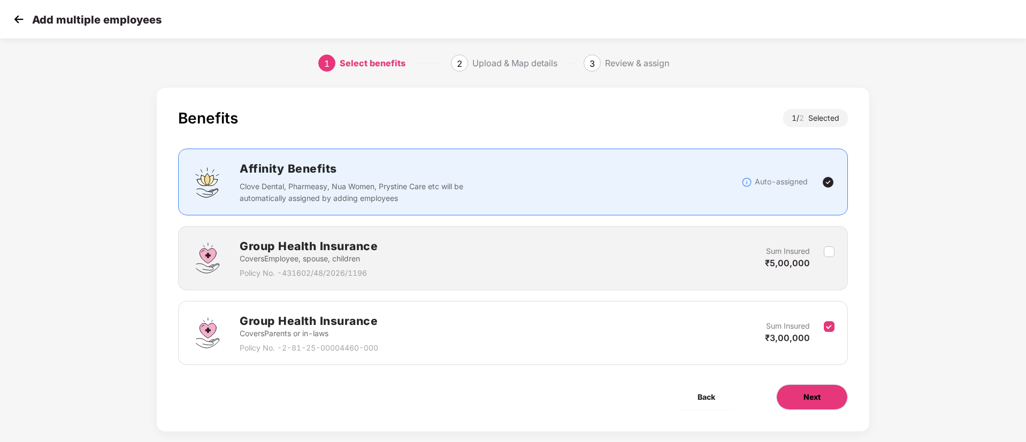
click at [829, 397] on button "Next" at bounding box center [812, 398] width 72 height 26
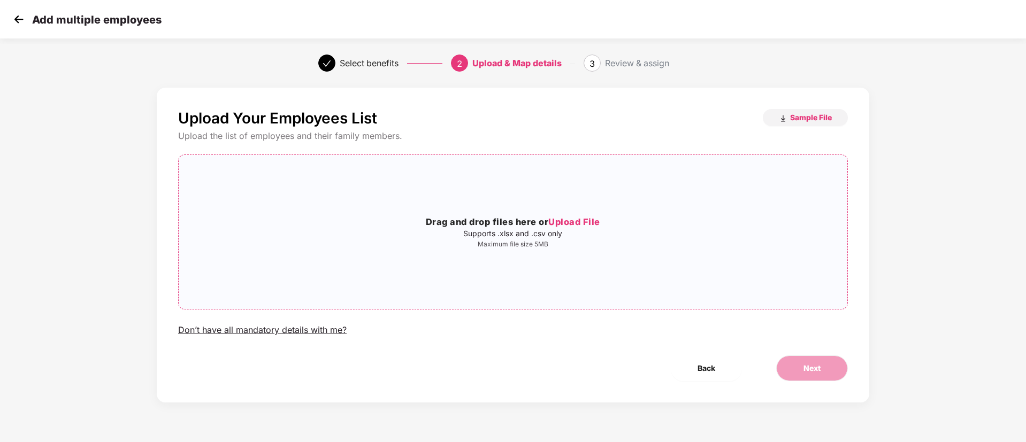
click at [582, 218] on span "Upload File" at bounding box center [574, 222] width 52 height 11
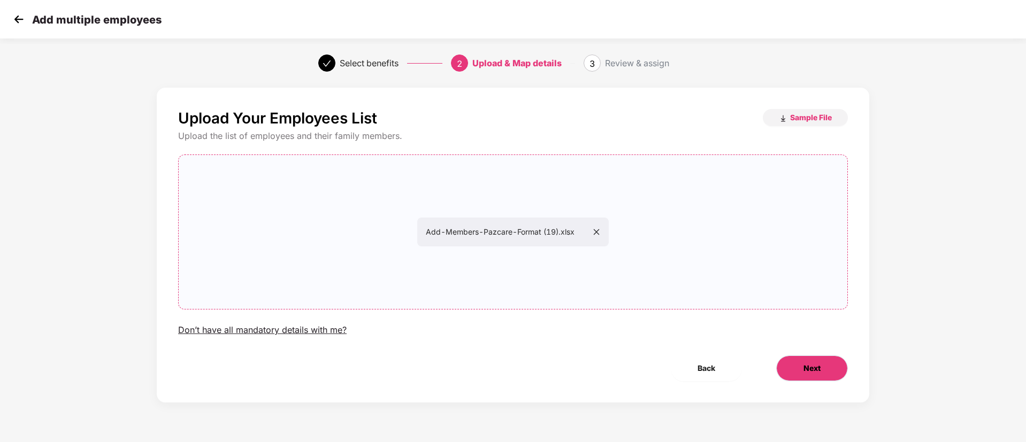
click at [806, 376] on button "Next" at bounding box center [812, 369] width 72 height 26
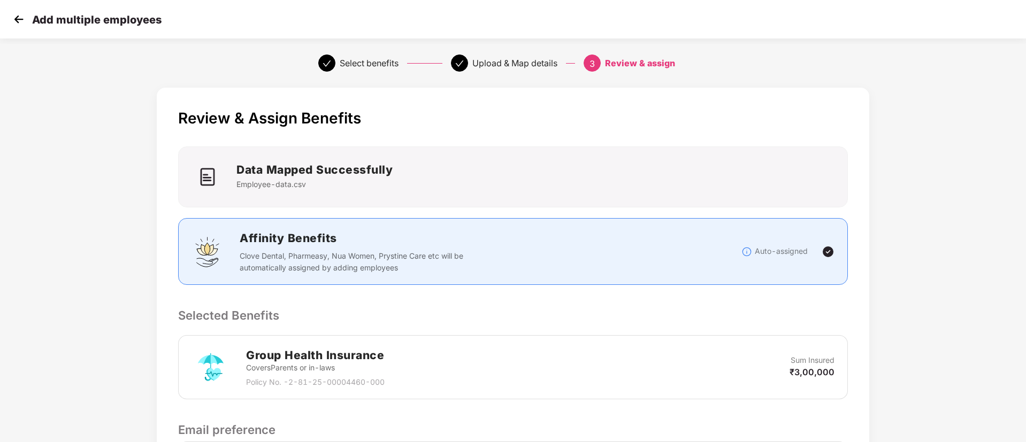
scroll to position [154, 0]
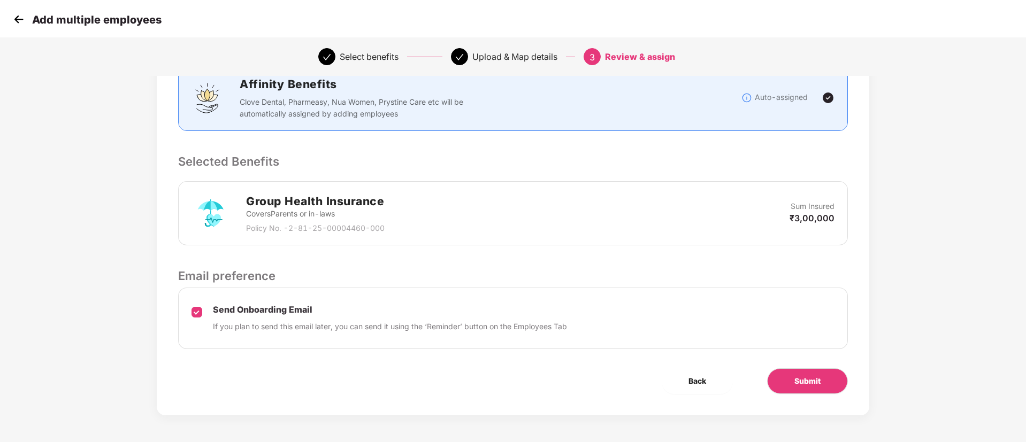
click at [193, 315] on div "Send Onboarding Email If you plan to send this email later, you can send it usi…" at bounding box center [513, 319] width 670 height 62
click at [817, 387] on span "Submit" at bounding box center [807, 382] width 26 height 12
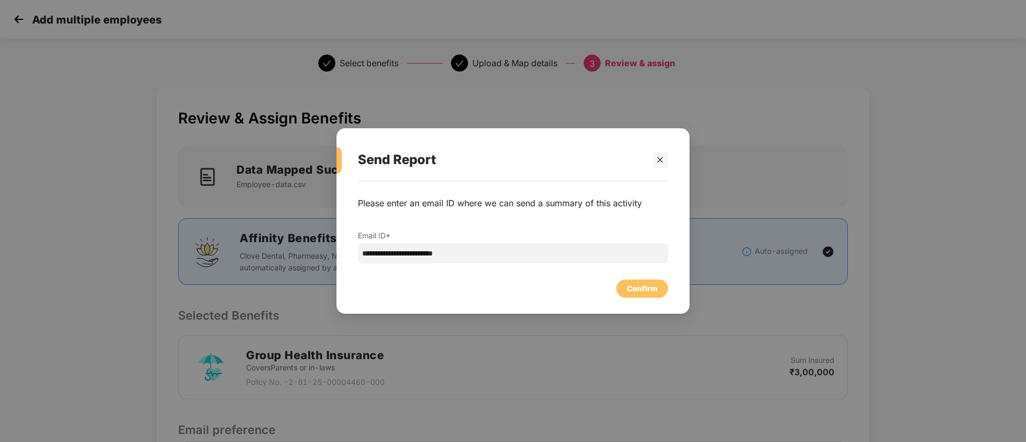
click at [644, 279] on div "Confirm" at bounding box center [513, 286] width 310 height 24
click at [644, 286] on div "Confirm" at bounding box center [642, 289] width 30 height 12
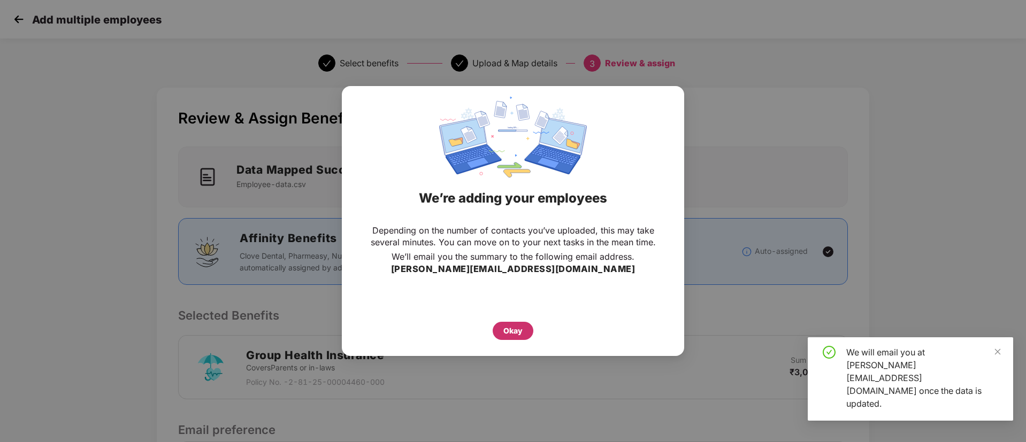
click at [506, 328] on div "Okay" at bounding box center [512, 331] width 19 height 12
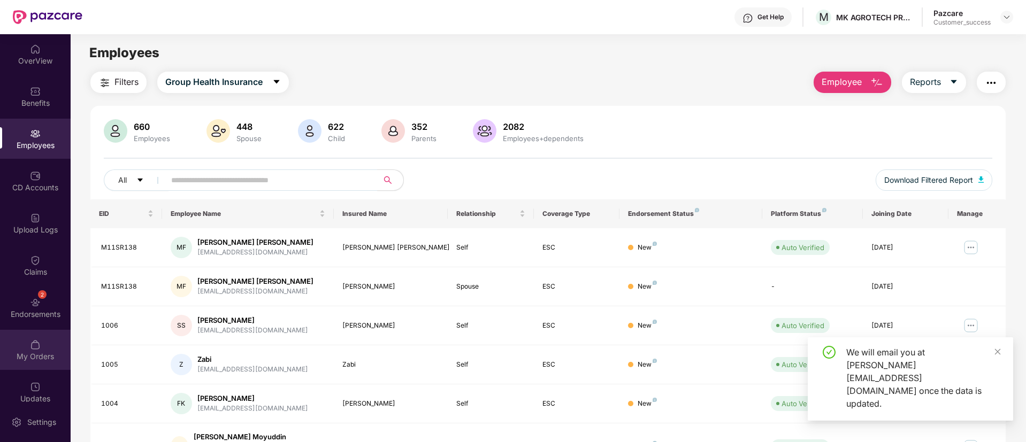
scroll to position [12, 0]
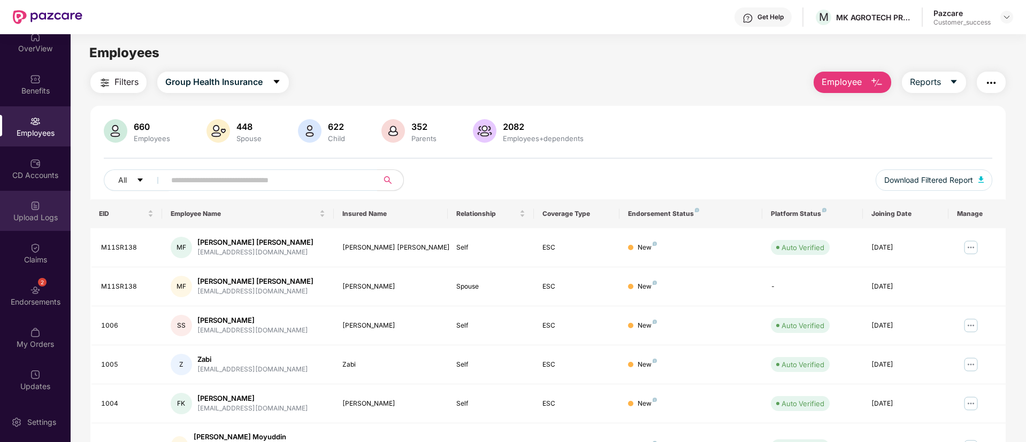
click at [29, 218] on div "Upload Logs" at bounding box center [35, 217] width 71 height 11
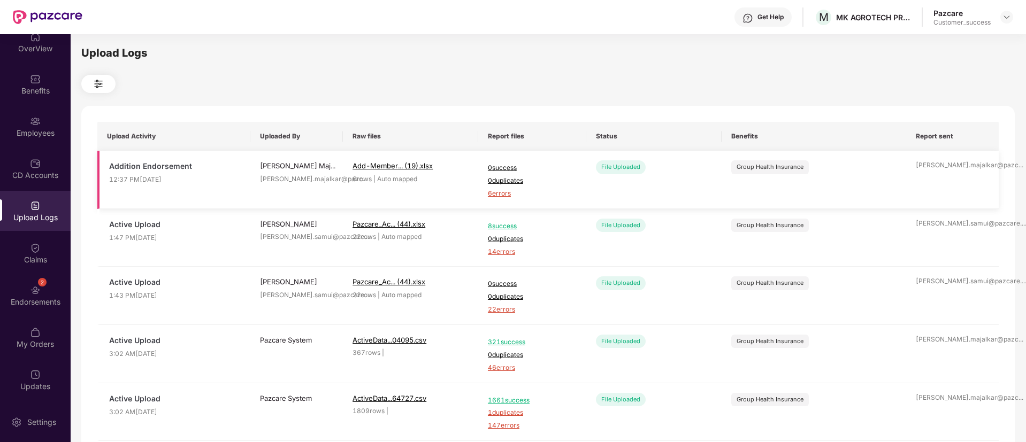
click at [496, 192] on span "6 errors" at bounding box center [532, 194] width 89 height 10
click at [37, 139] on div "Employees" at bounding box center [35, 126] width 71 height 40
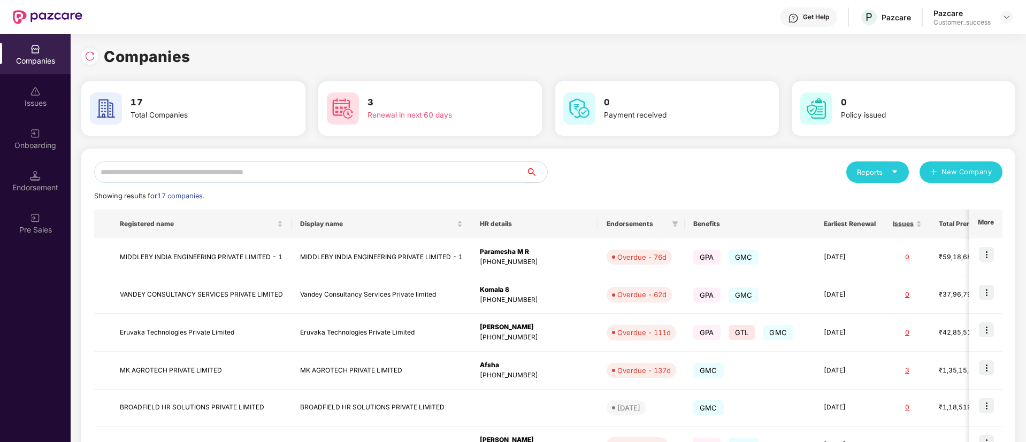
click at [258, 171] on input "text" at bounding box center [310, 172] width 432 height 21
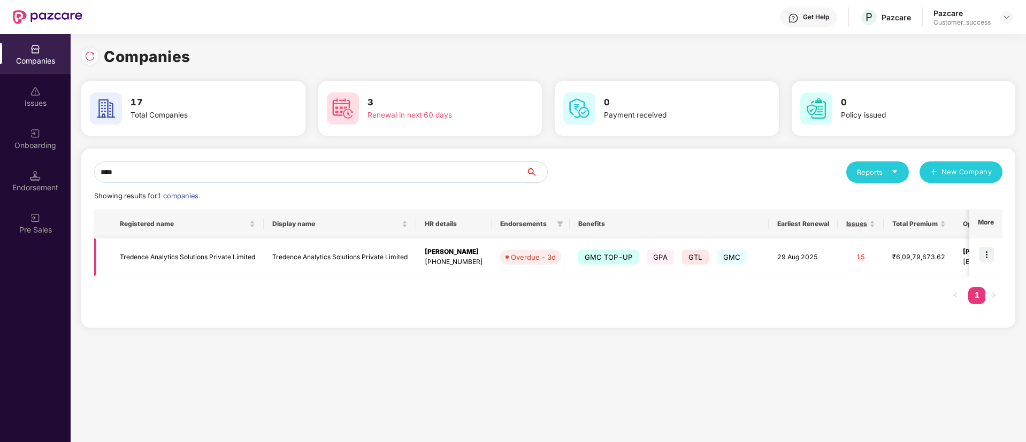
type input "****"
click at [985, 255] on img at bounding box center [986, 254] width 15 height 15
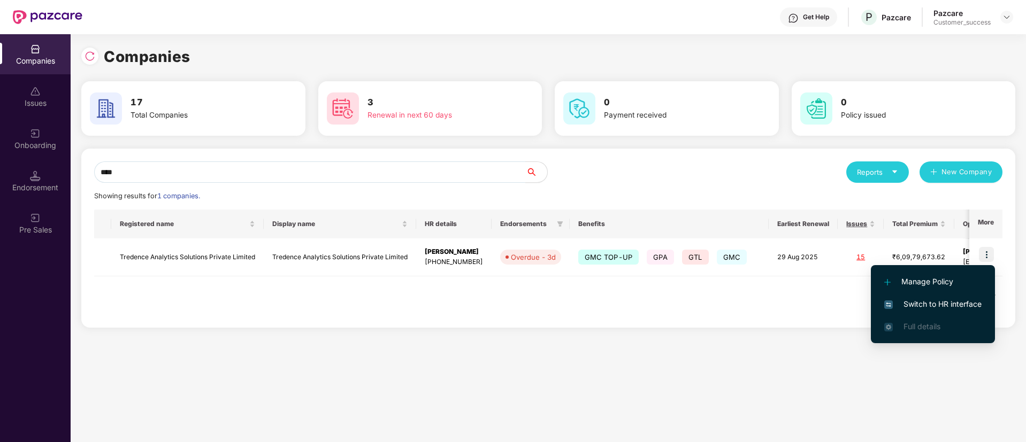
click at [921, 304] on span "Switch to HR interface" at bounding box center [932, 304] width 97 height 12
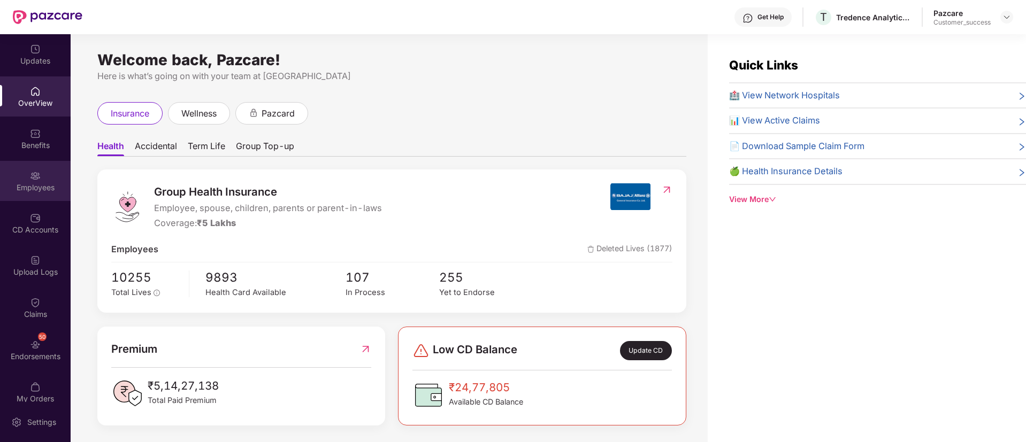
click at [42, 188] on div "Employees" at bounding box center [35, 187] width 71 height 11
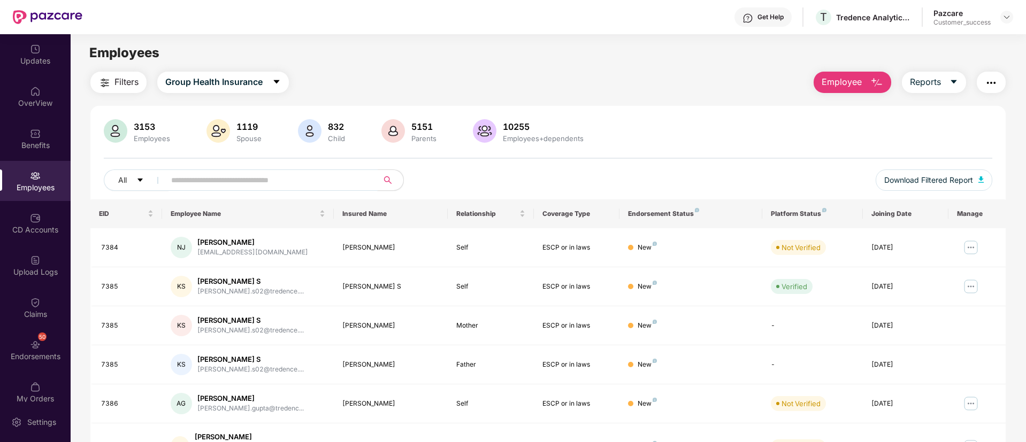
paste input "**********"
click at [215, 184] on input "text" at bounding box center [267, 180] width 192 height 16
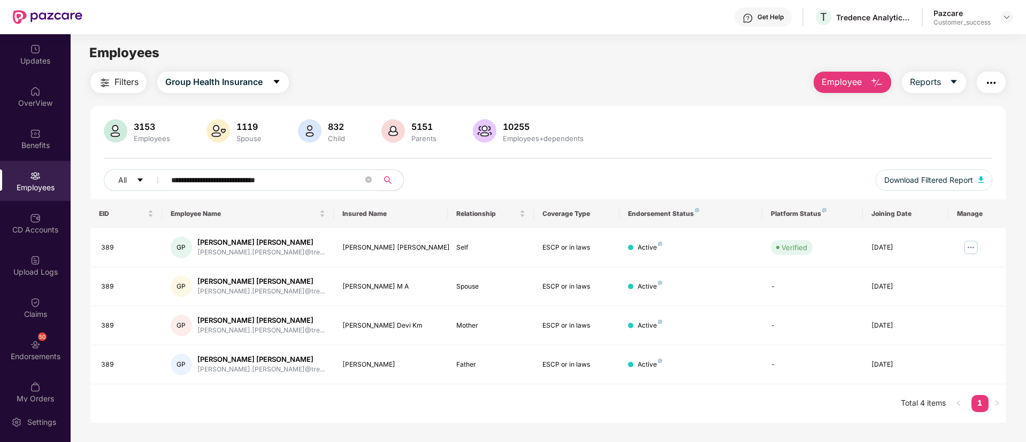
type input "**********"
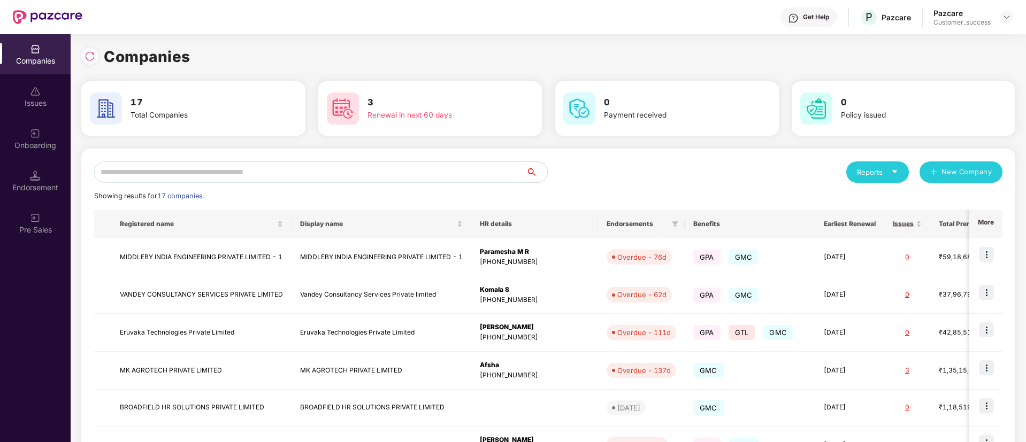
click at [330, 164] on input "text" at bounding box center [310, 172] width 432 height 21
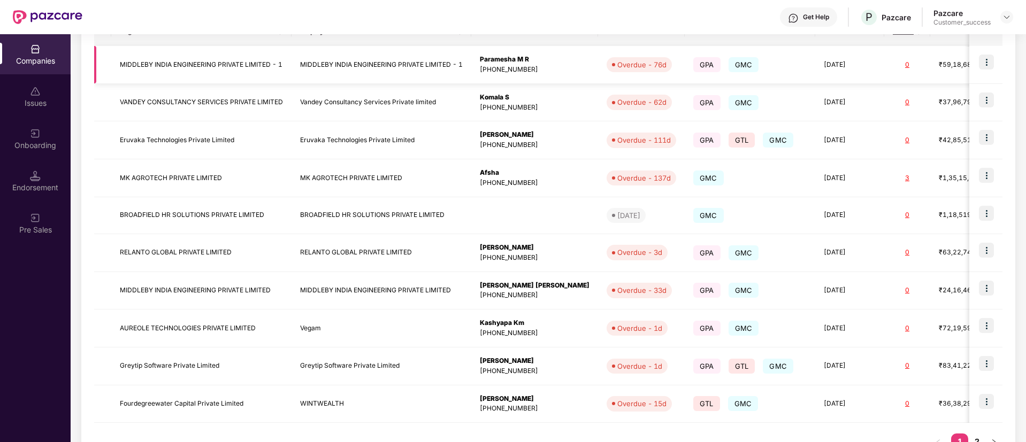
scroll to position [233, 0]
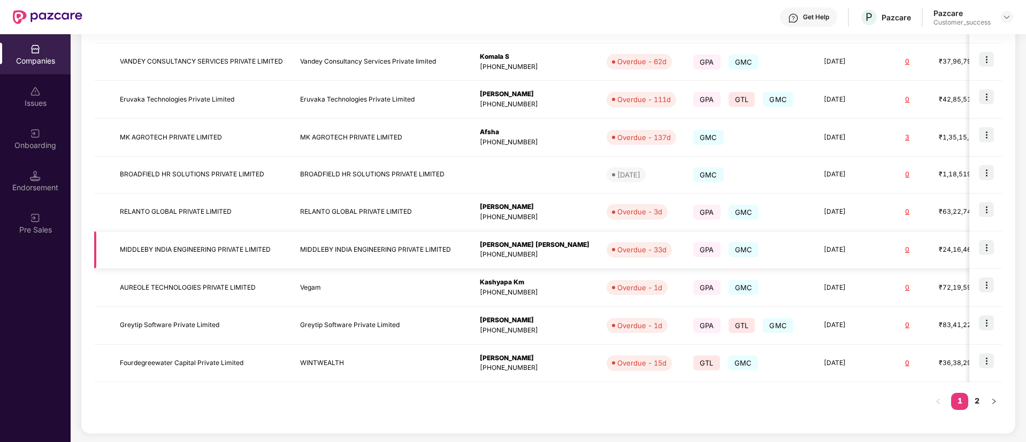
click at [987, 247] on img at bounding box center [986, 247] width 15 height 15
click at [353, 239] on td "MIDDLEBY INDIA ENGINEERING PRIVATE LIMITED" at bounding box center [382, 251] width 180 height 38
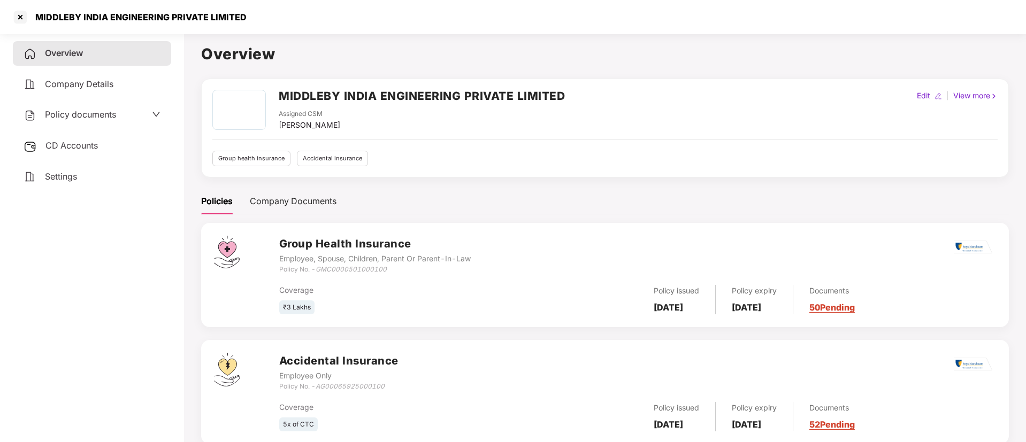
click at [144, 112] on div "Policy documents" at bounding box center [92, 115] width 137 height 14
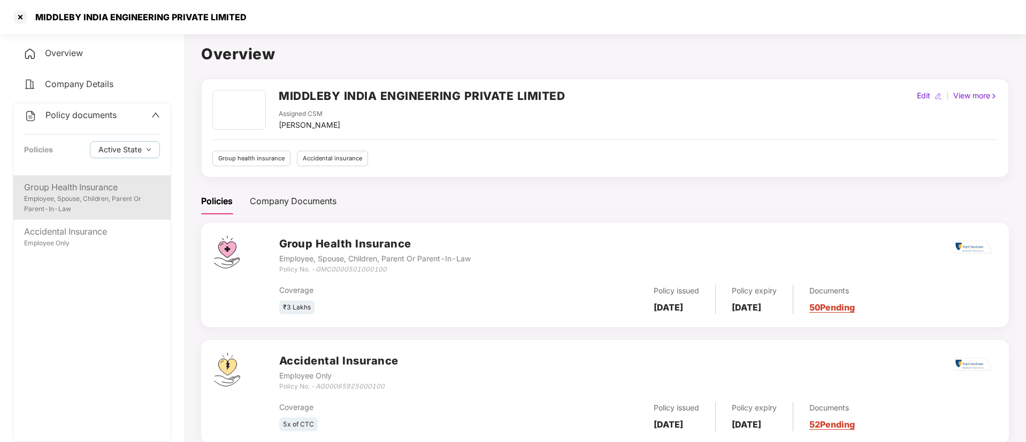
click at [92, 185] on div "Group Health Insurance" at bounding box center [92, 187] width 136 height 13
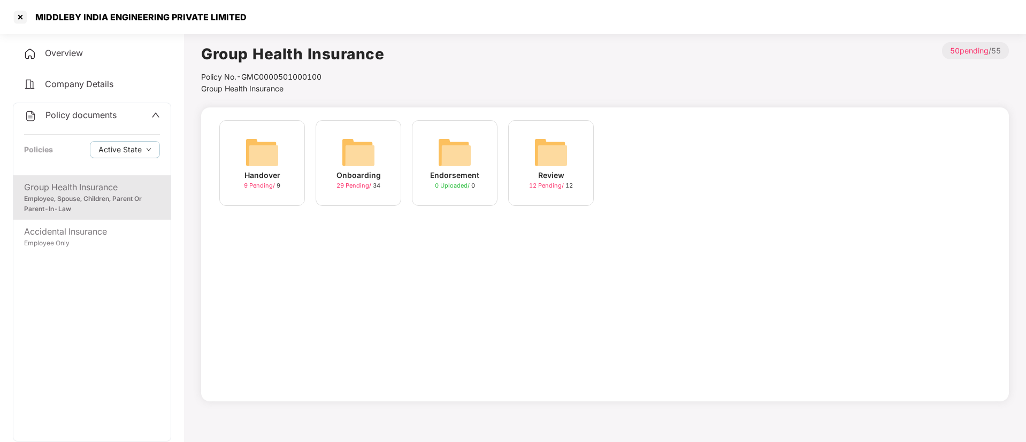
click at [307, 79] on div "Policy No.- GMC0000501000100" at bounding box center [292, 77] width 183 height 12
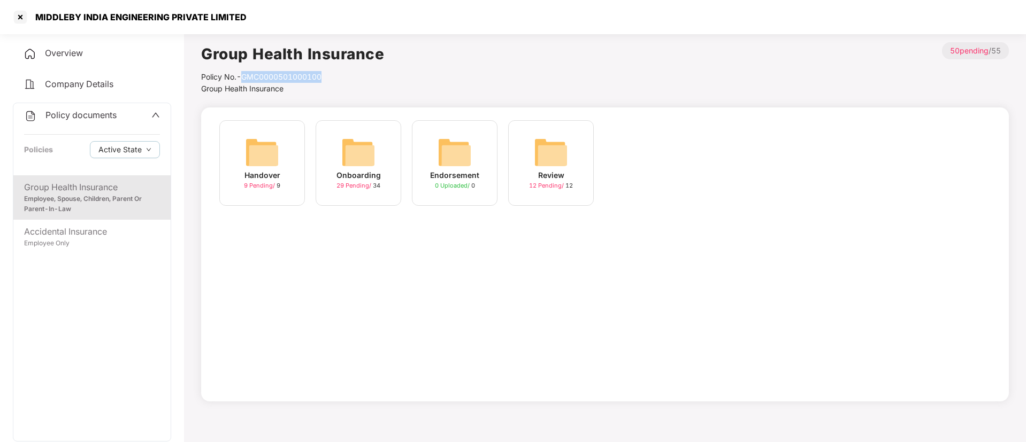
click at [355, 158] on img at bounding box center [358, 152] width 34 height 34
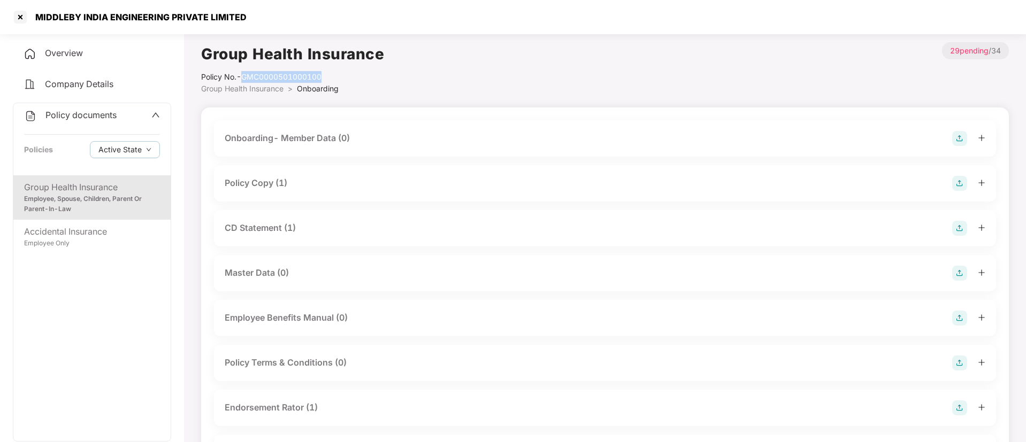
scroll to position [175, 0]
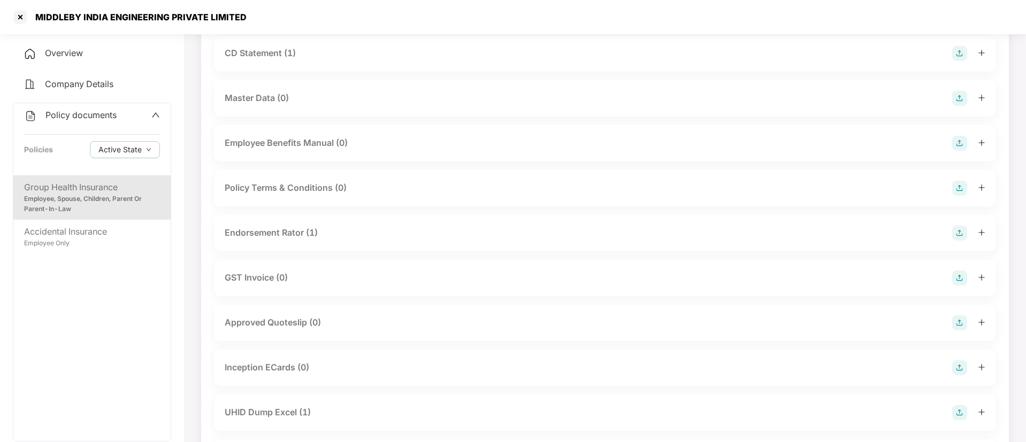
click at [519, 231] on div "Endorsement Rator (1)" at bounding box center [605, 233] width 761 height 15
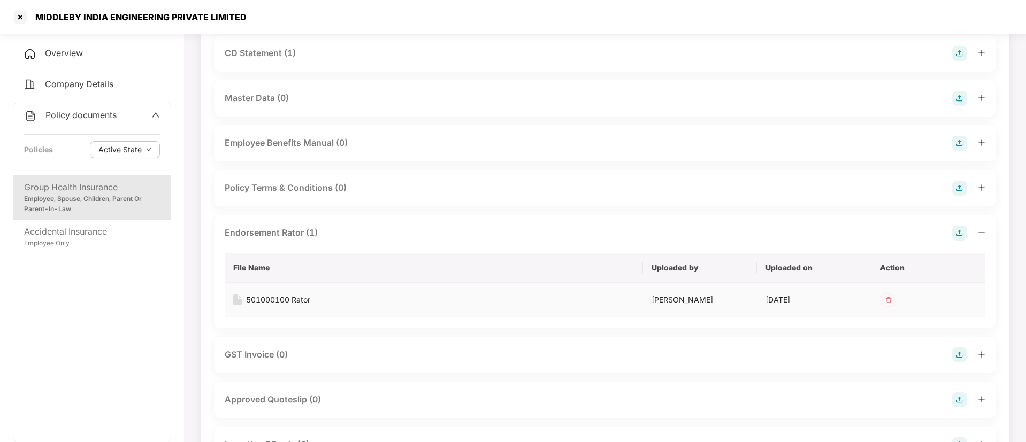
click at [288, 300] on div "501000100 Rator" at bounding box center [278, 300] width 64 height 12
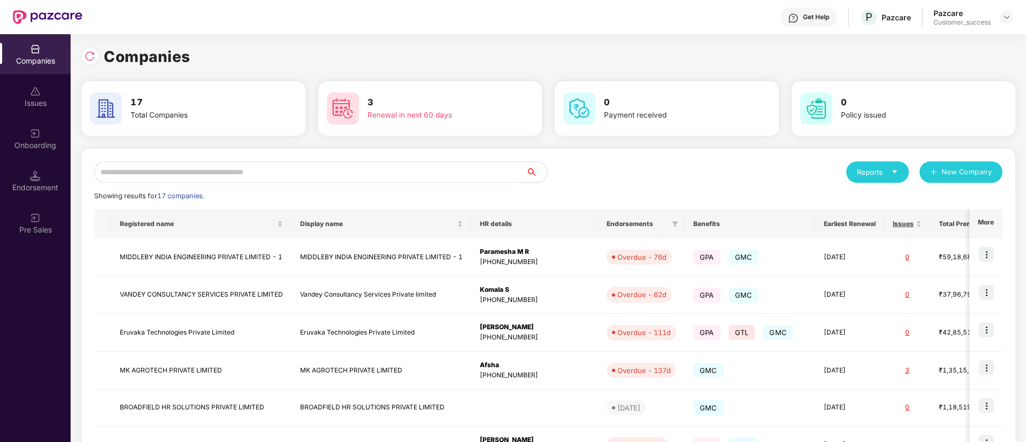
click at [327, 168] on input "text" at bounding box center [310, 172] width 432 height 21
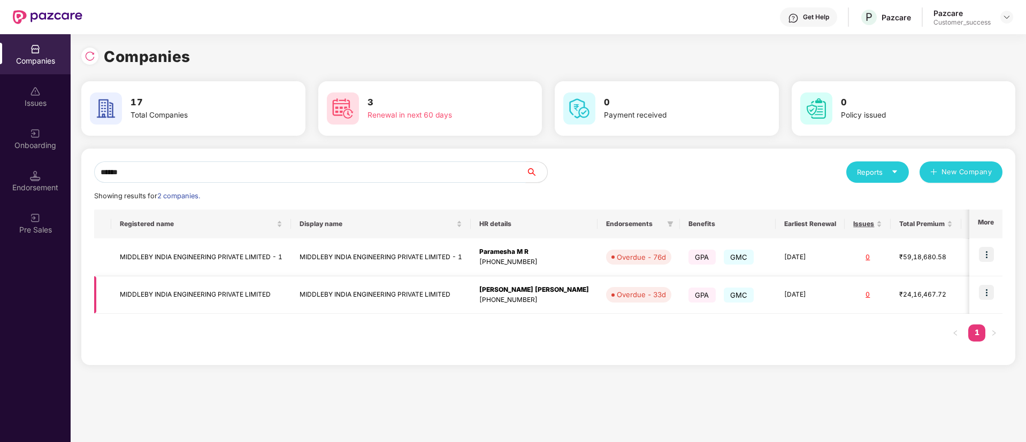
type input "******"
click at [986, 293] on img at bounding box center [986, 292] width 15 height 15
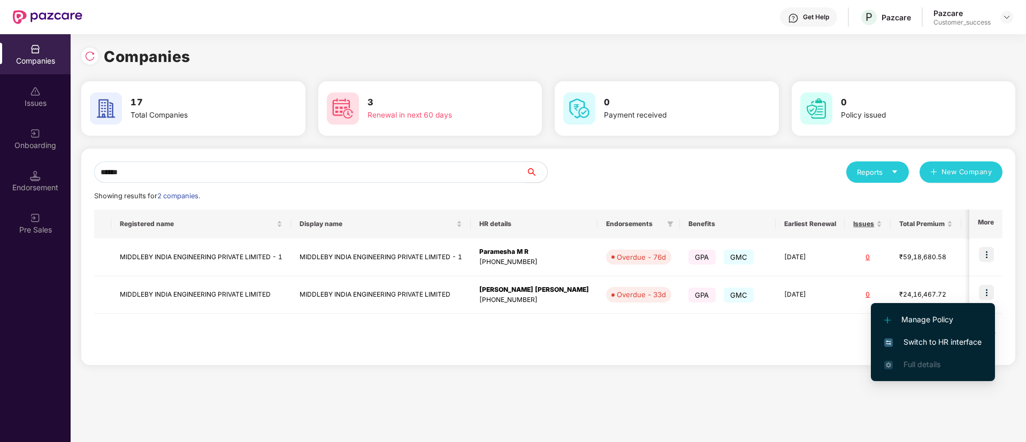
click at [943, 338] on span "Switch to HR interface" at bounding box center [932, 342] width 97 height 12
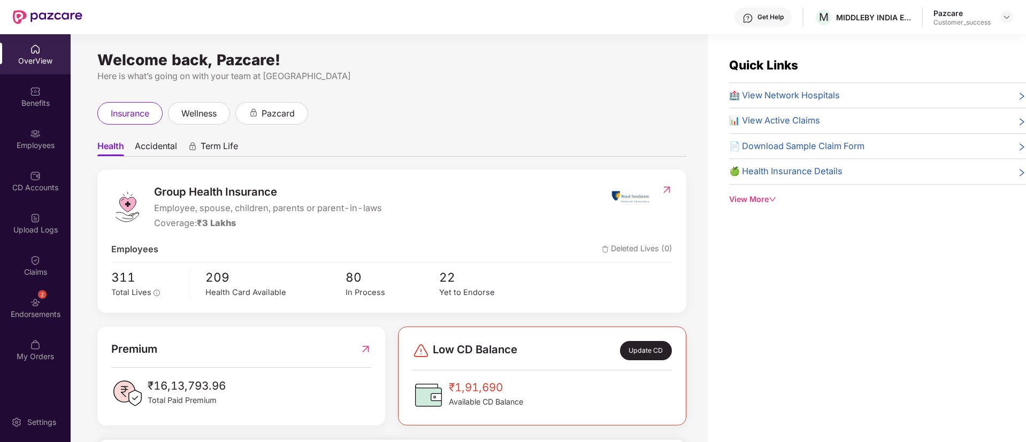
click at [40, 294] on div "2" at bounding box center [42, 294] width 9 height 9
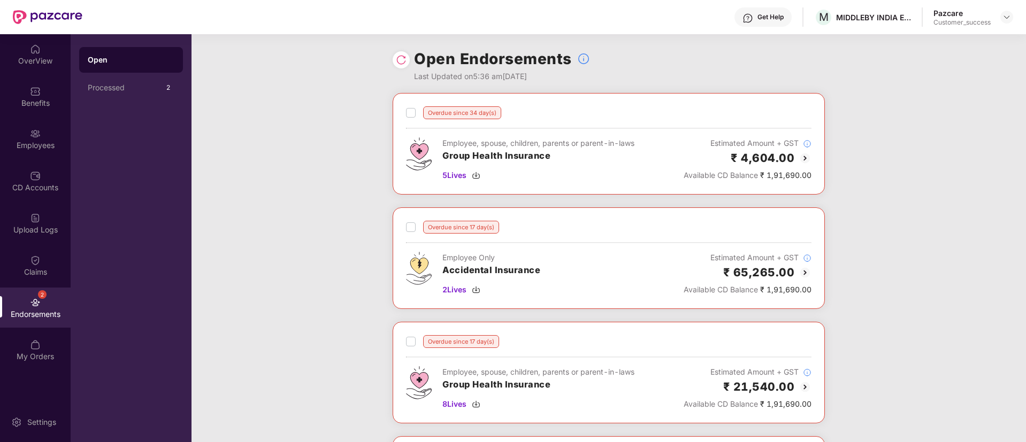
click at [957, 305] on div "Overdue since 34 day(s) Employee, spouse, children, parents or parent-in-laws G…" at bounding box center [609, 379] width 834 height 573
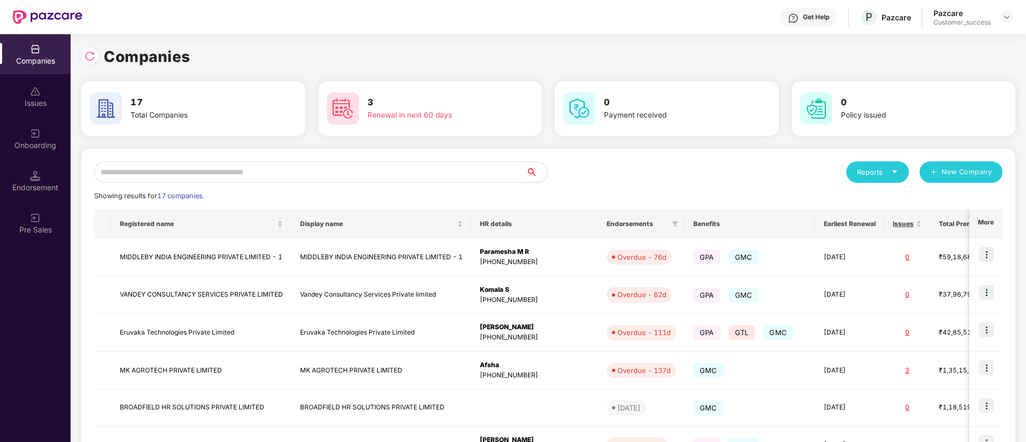
click at [324, 174] on input "text" at bounding box center [310, 172] width 432 height 21
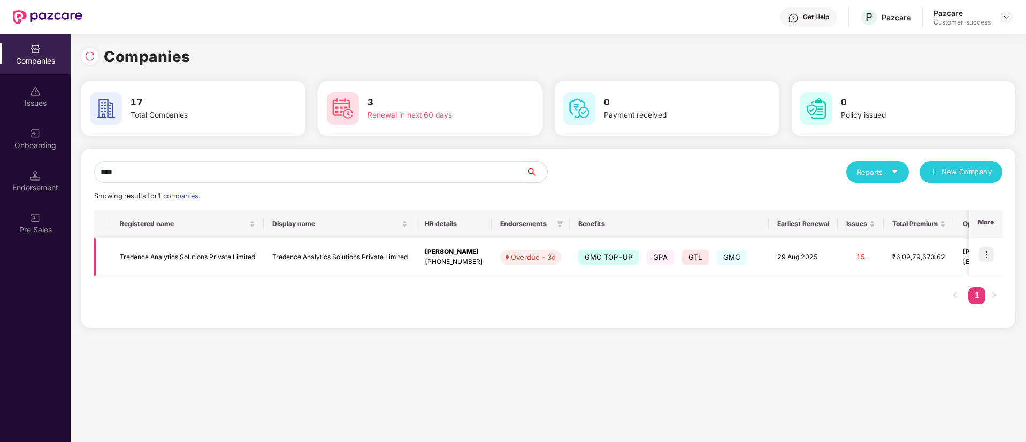
type input "****"
click at [985, 255] on img at bounding box center [986, 254] width 15 height 15
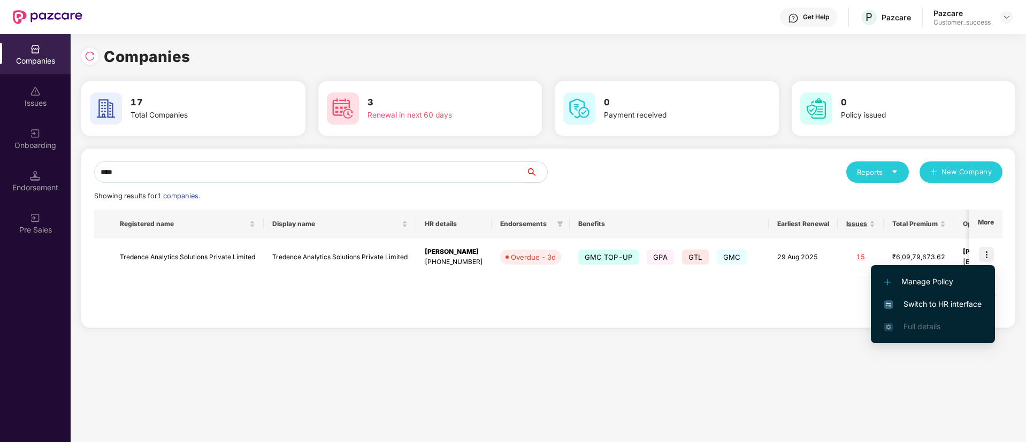
click at [922, 308] on span "Switch to HR interface" at bounding box center [932, 304] width 97 height 12
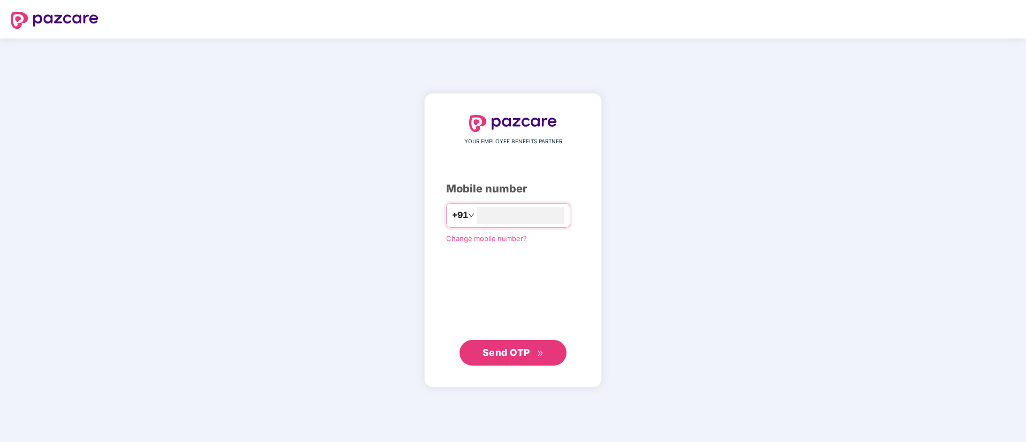
type input "*"
type input "**********"
click at [512, 350] on span "Send OTP" at bounding box center [507, 352] width 48 height 11
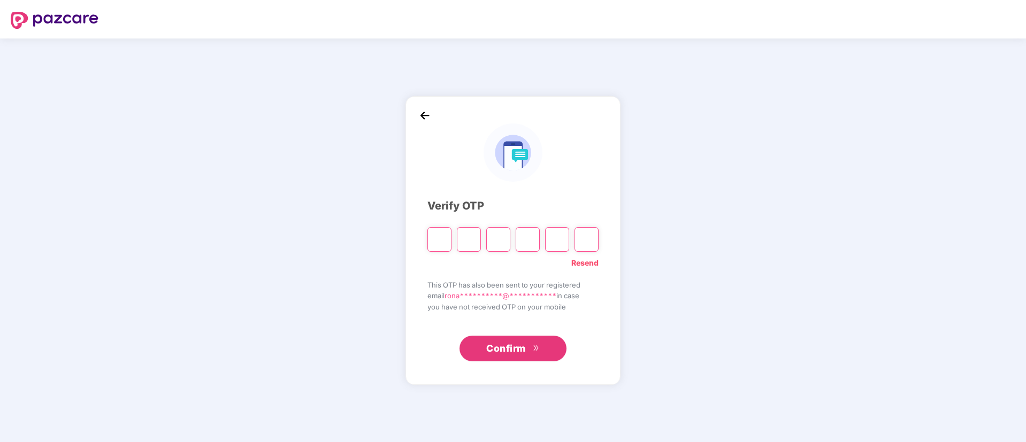
type input "*"
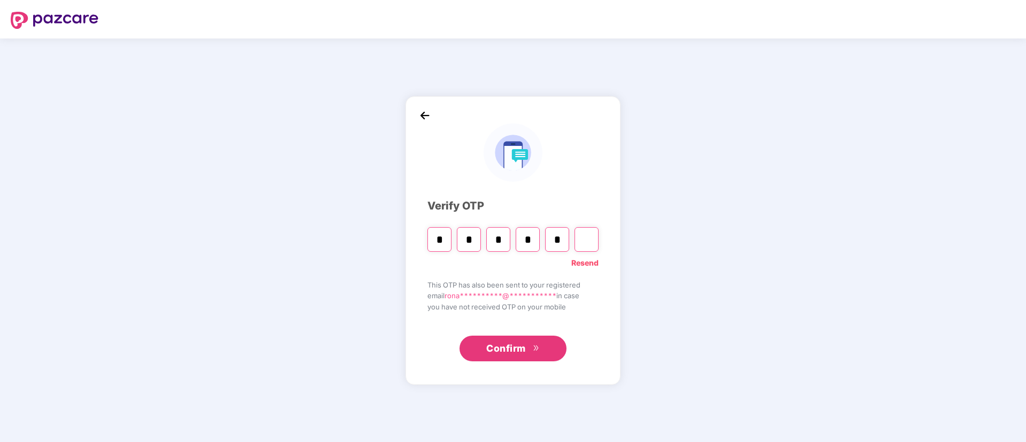
type input "*"
